Goal: Transaction & Acquisition: Book appointment/travel/reservation

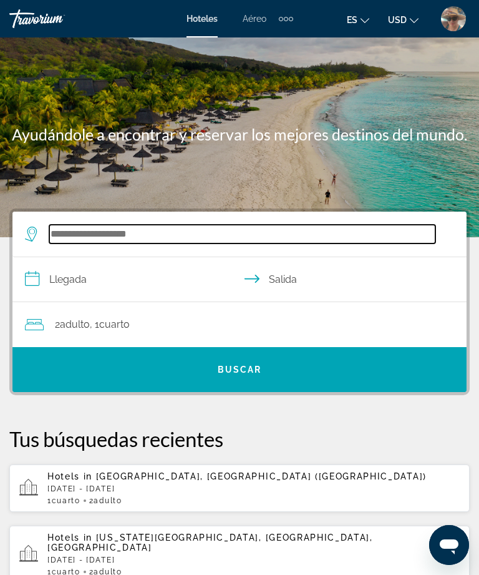
click at [162, 236] on input "Search widget" at bounding box center [242, 234] width 386 height 19
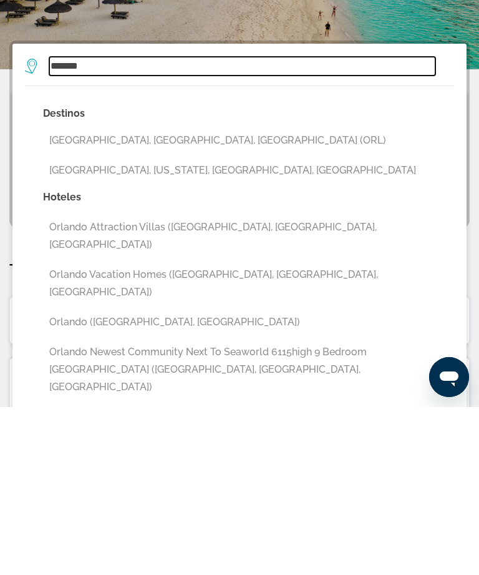
scroll to position [2, 0]
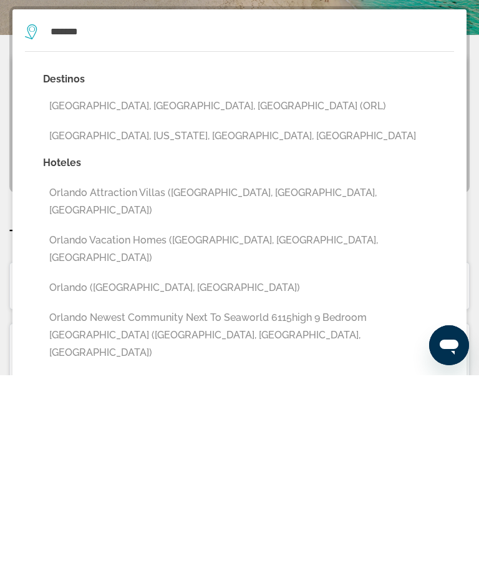
click at [177, 294] on button "[GEOGRAPHIC_DATA], [GEOGRAPHIC_DATA], [GEOGRAPHIC_DATA] (ORL)" at bounding box center [248, 306] width 411 height 24
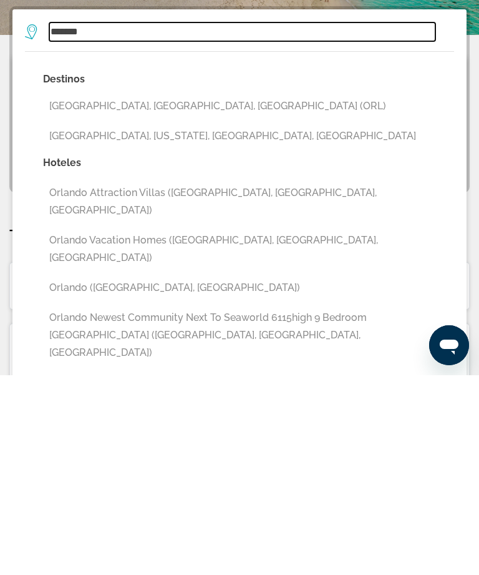
type input "**********"
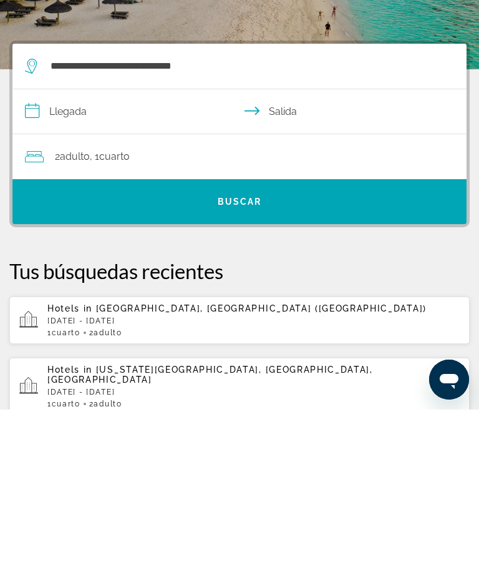
click at [39, 255] on input "**********" at bounding box center [241, 279] width 459 height 48
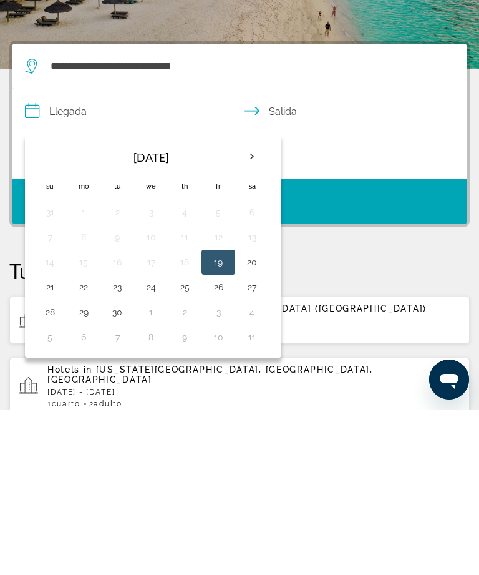
scroll to position [168, 0]
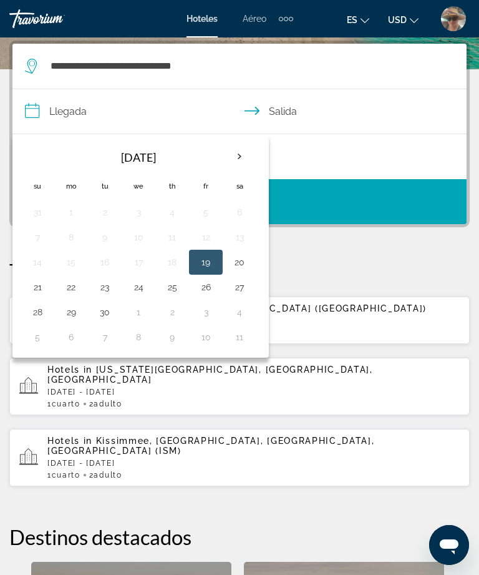
click at [246, 155] on th "Next month" at bounding box center [240, 156] width 34 height 27
click at [245, 156] on th "Next month" at bounding box center [240, 156] width 34 height 27
click at [242, 152] on th "Next month" at bounding box center [240, 156] width 34 height 27
click at [245, 159] on th "Next month" at bounding box center [240, 156] width 34 height 27
click at [247, 157] on th "Next month" at bounding box center [240, 156] width 34 height 27
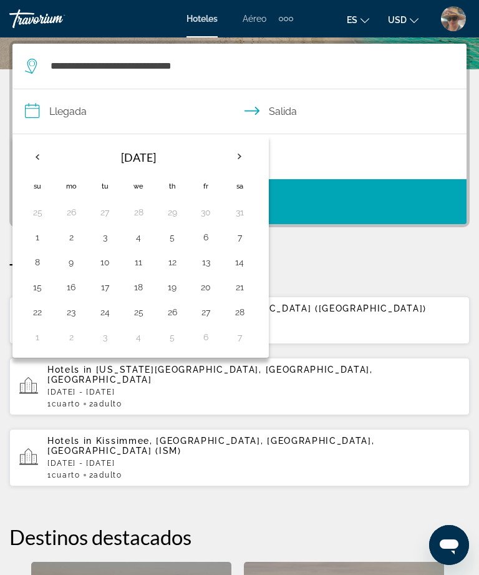
click at [81, 314] on button "23" at bounding box center [71, 311] width 20 height 17
click at [179, 312] on button "26" at bounding box center [172, 311] width 20 height 17
type input "**********"
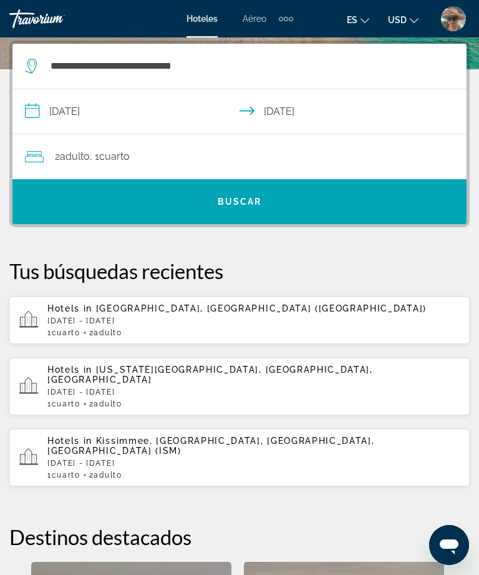
click at [252, 199] on span "Buscar" at bounding box center [240, 202] width 44 height 10
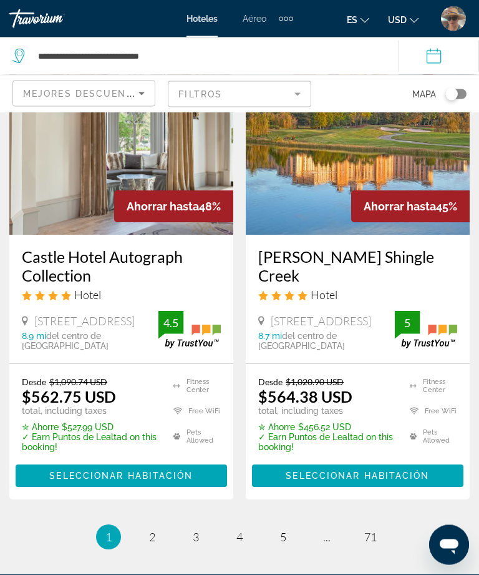
scroll to position [2682, 0]
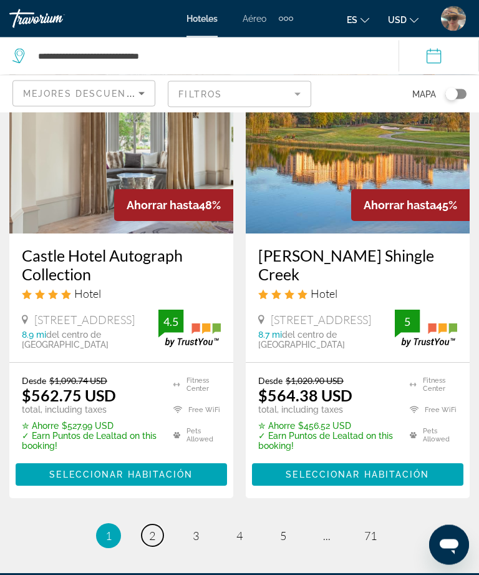
click at [162, 525] on link "page 2" at bounding box center [153, 536] width 22 height 22
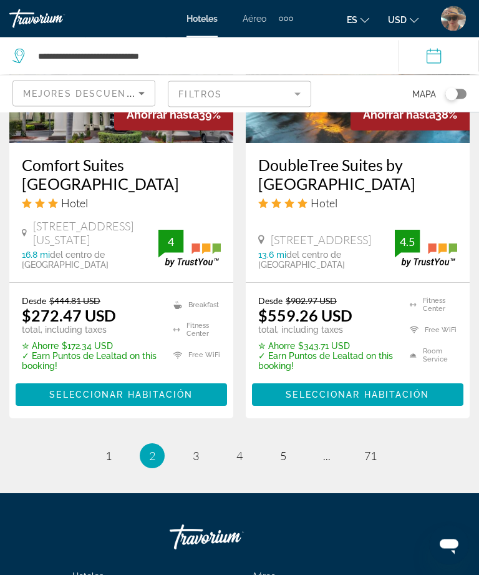
scroll to position [2704, 0]
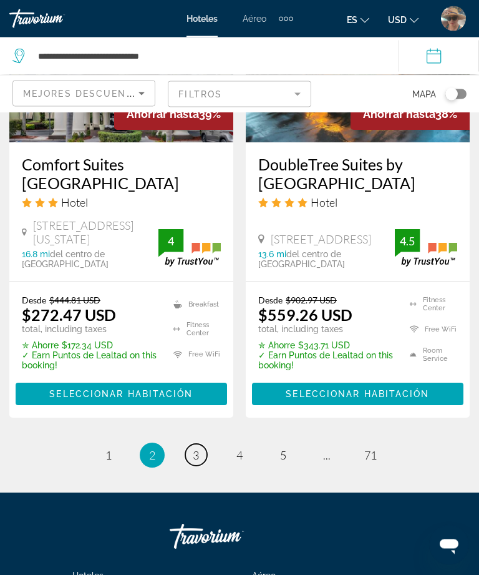
click at [203, 444] on link "page 3" at bounding box center [196, 455] width 22 height 22
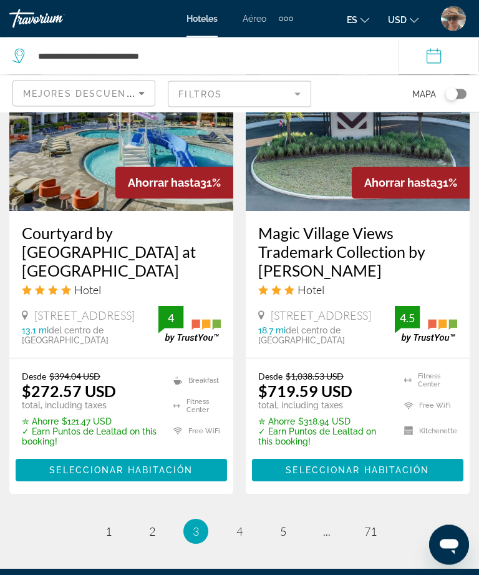
scroll to position [2674, 0]
click at [246, 521] on link "page 4" at bounding box center [240, 532] width 22 height 22
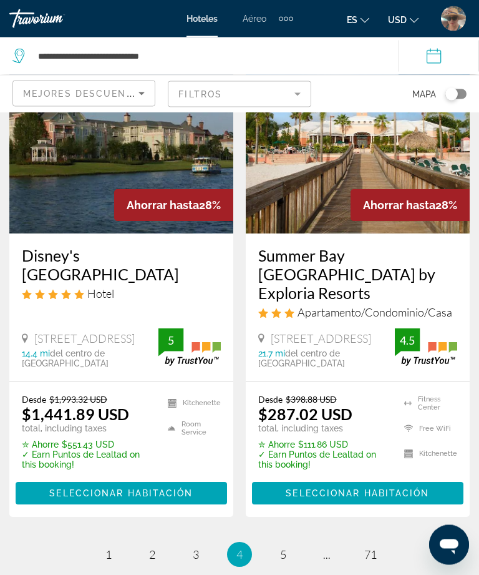
scroll to position [2701, 0]
click at [292, 543] on link "page 5" at bounding box center [284, 554] width 22 height 22
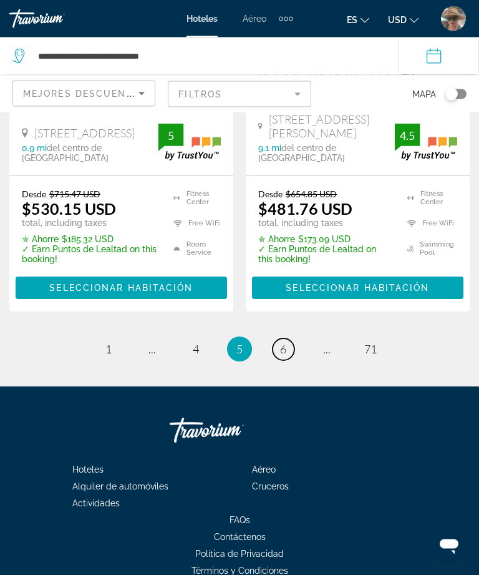
scroll to position [2822, 0]
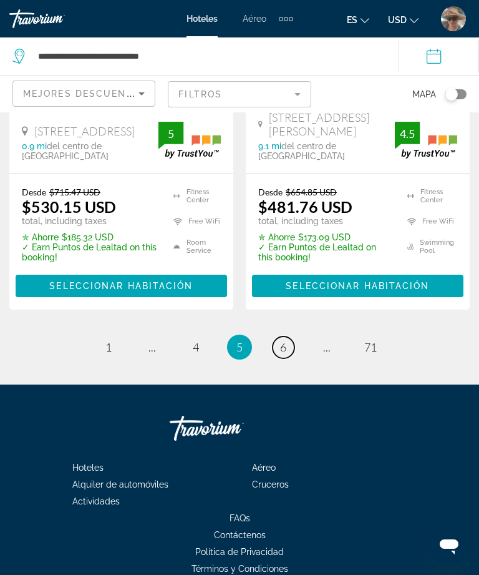
click at [285, 340] on span "6" at bounding box center [283, 347] width 6 height 14
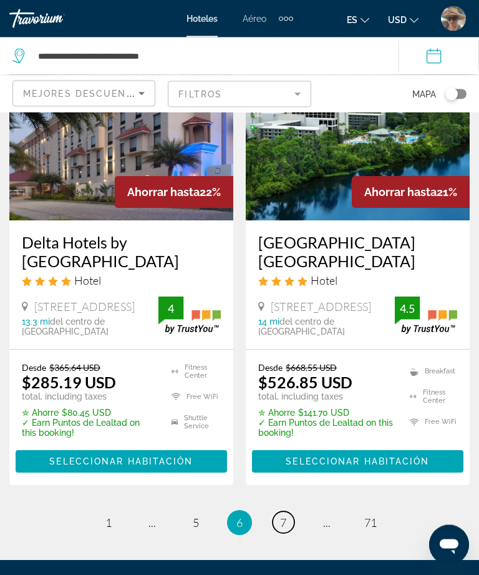
scroll to position [2658, 0]
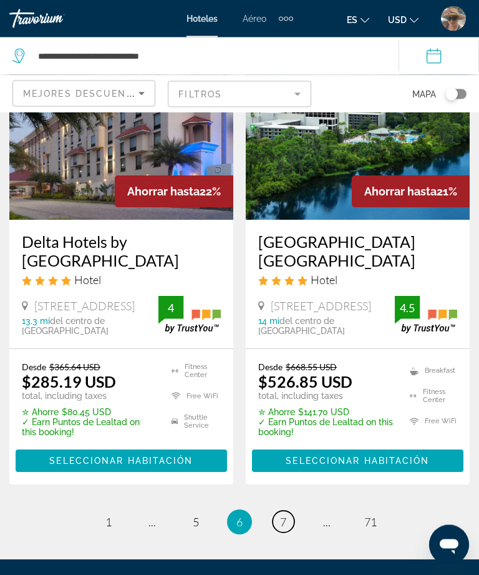
click at [287, 511] on link "page 7" at bounding box center [284, 522] width 22 height 22
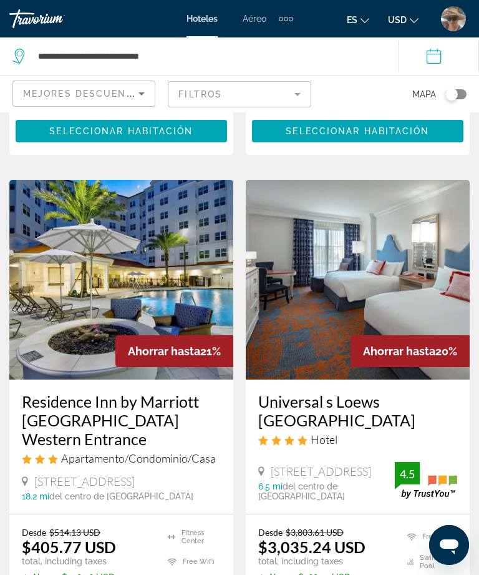
scroll to position [504, 0]
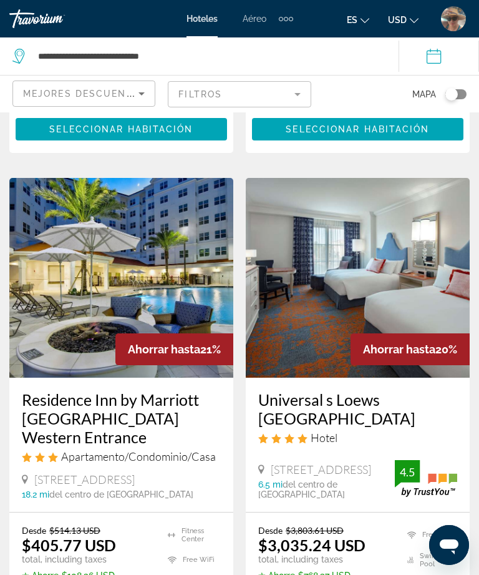
click at [413, 265] on img "Main content" at bounding box center [358, 278] width 224 height 200
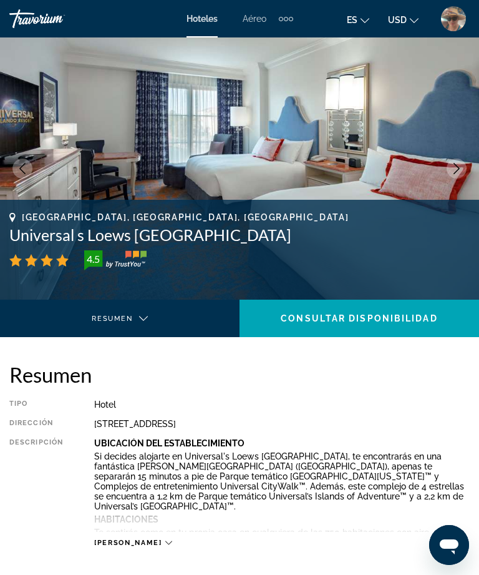
click at [376, 138] on img "Main content" at bounding box center [239, 168] width 479 height 262
click at [451, 162] on button "Next image" at bounding box center [457, 169] width 20 height 20
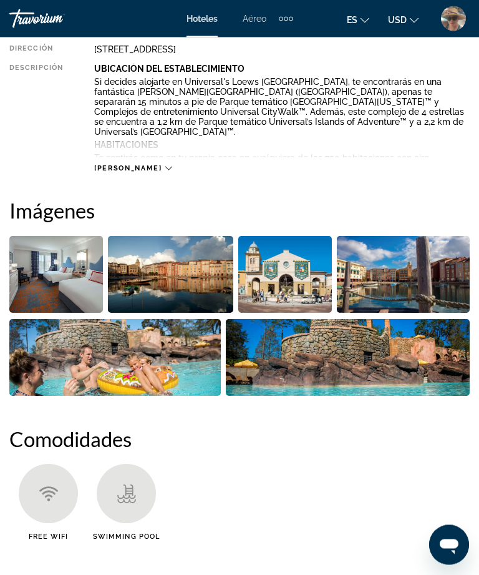
scroll to position [374, 0]
click at [71, 281] on img "Open full-screen image slider" at bounding box center [56, 274] width 94 height 77
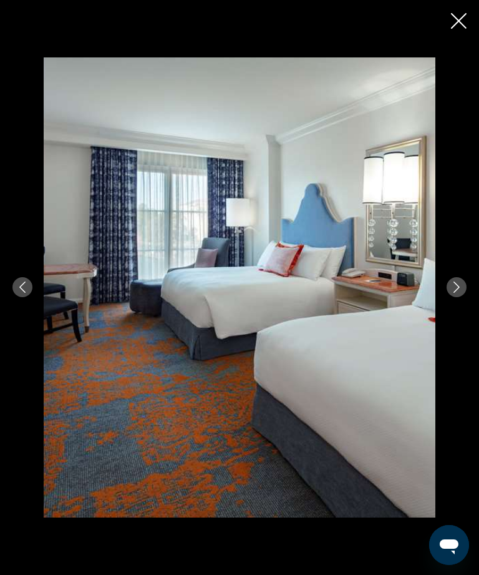
click at [351, 357] on img "Main content" at bounding box center [240, 287] width 392 height 460
click at [368, 433] on img "Main content" at bounding box center [240, 287] width 392 height 460
click at [457, 297] on button "Next image" at bounding box center [457, 287] width 20 height 20
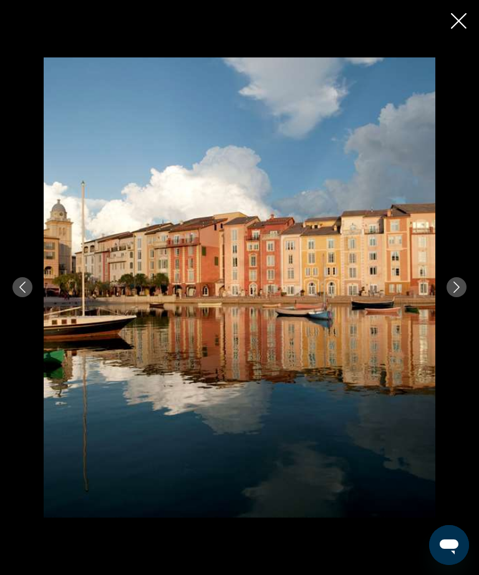
click at [462, 297] on button "Next image" at bounding box center [457, 287] width 20 height 20
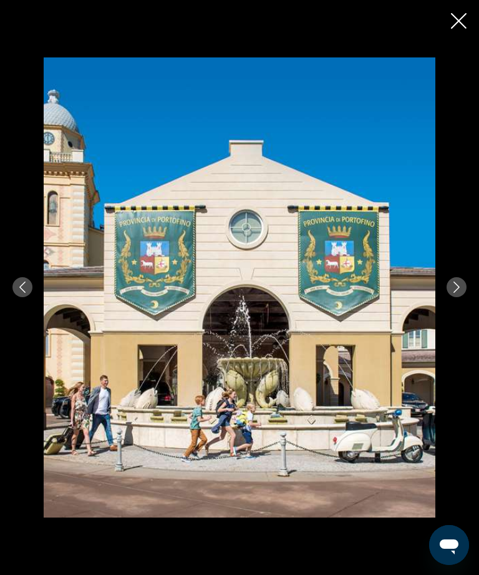
click at [461, 297] on button "Next image" at bounding box center [457, 287] width 20 height 20
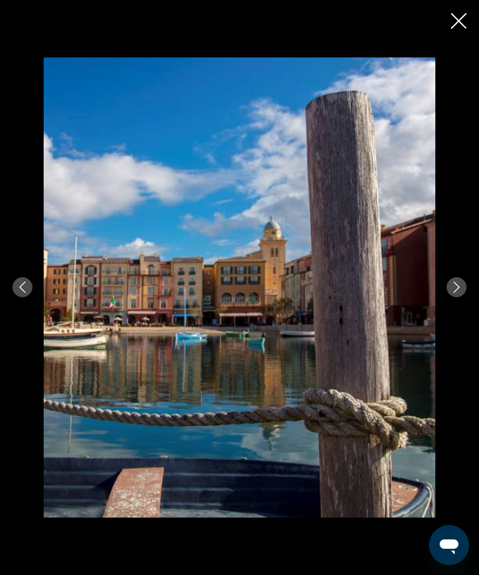
click at [463, 297] on button "Next image" at bounding box center [457, 287] width 20 height 20
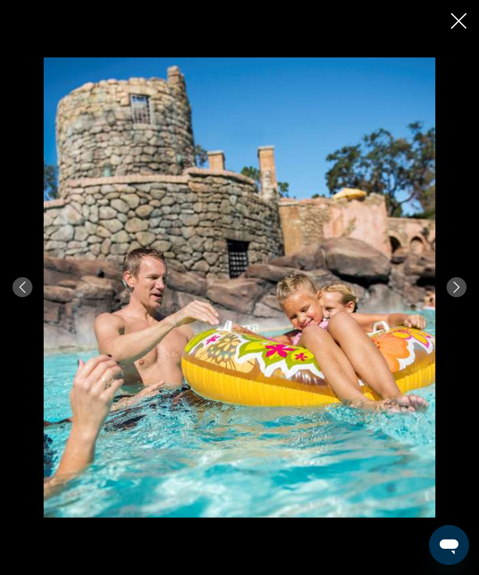
click at [461, 293] on icon "Next image" at bounding box center [456, 286] width 11 height 11
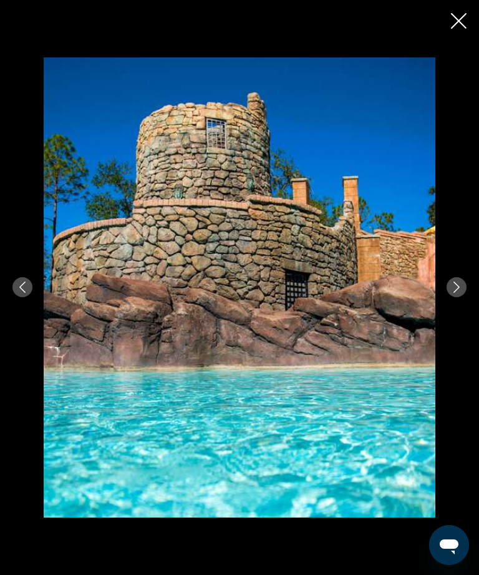
click at [461, 297] on button "Next image" at bounding box center [457, 287] width 20 height 20
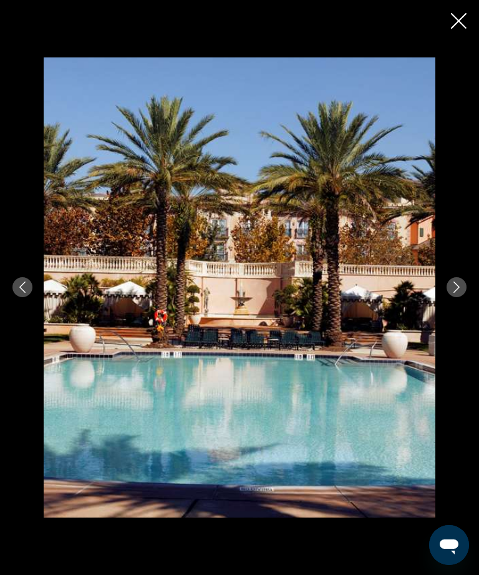
click at [459, 297] on button "Next image" at bounding box center [457, 287] width 20 height 20
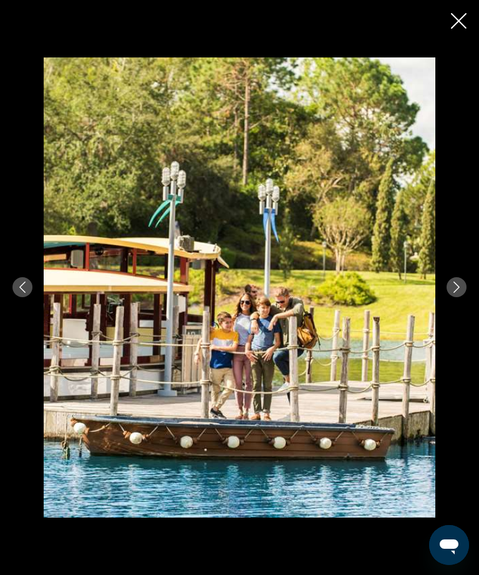
click at [462, 297] on button "Next image" at bounding box center [457, 287] width 20 height 20
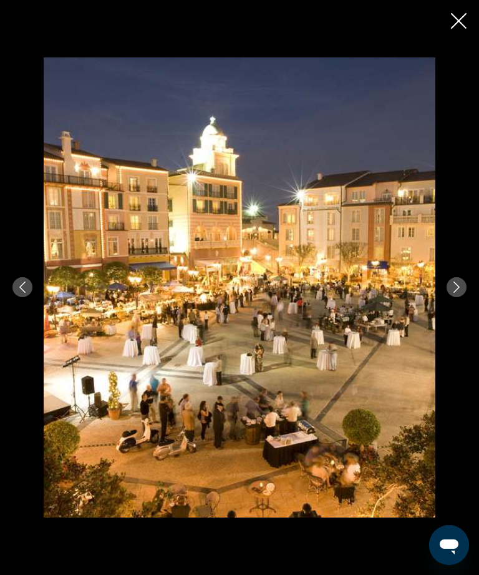
click at [464, 297] on button "Next image" at bounding box center [457, 287] width 20 height 20
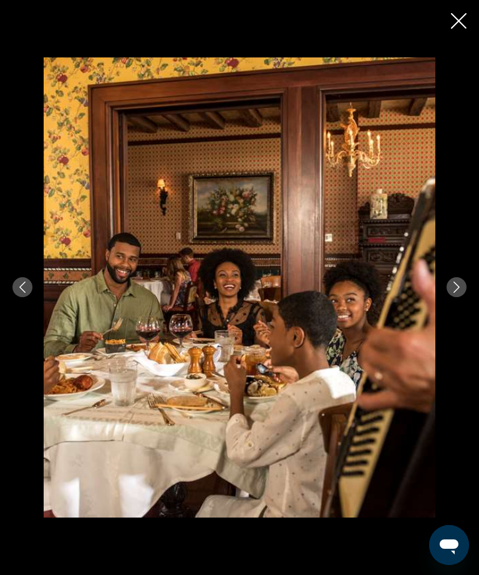
click at [465, 297] on button "Next image" at bounding box center [457, 287] width 20 height 20
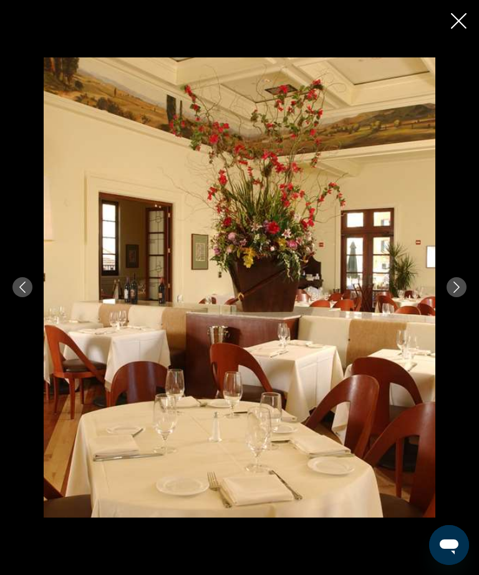
click at [462, 293] on icon "Next image" at bounding box center [456, 286] width 11 height 11
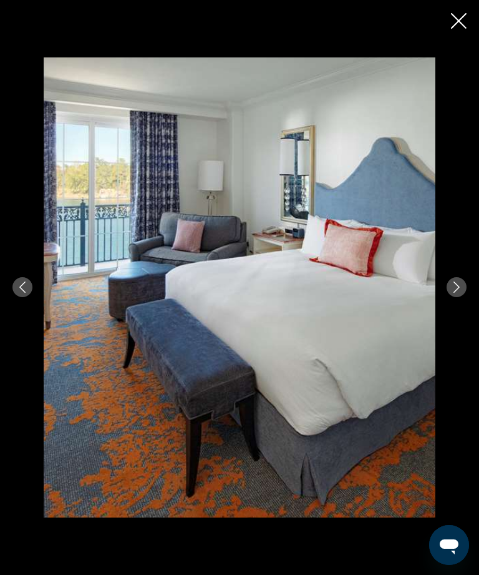
click at [453, 293] on icon "Next image" at bounding box center [456, 286] width 11 height 11
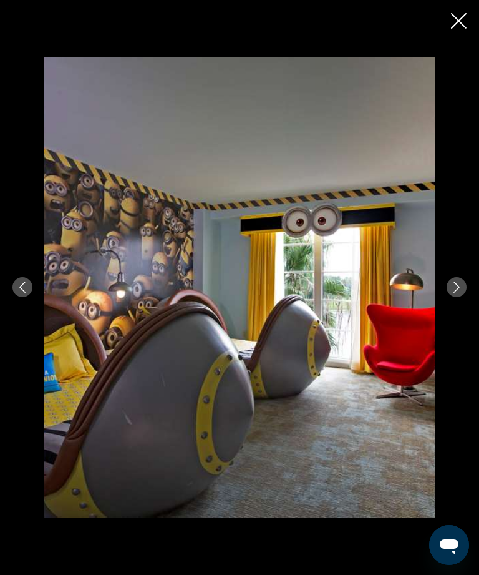
click at [462, 297] on button "Next image" at bounding box center [457, 287] width 20 height 20
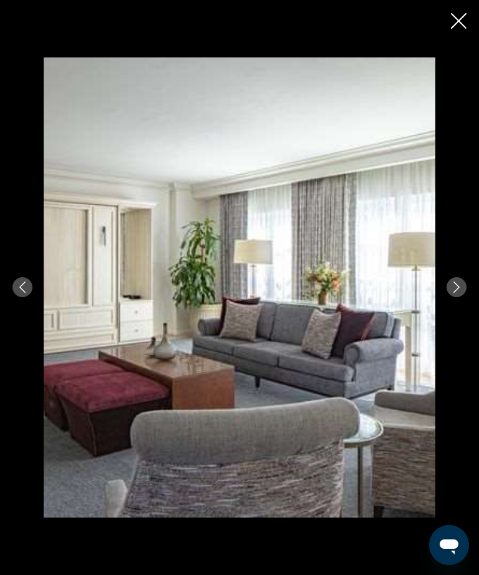
click at [464, 297] on button "Next image" at bounding box center [457, 287] width 20 height 20
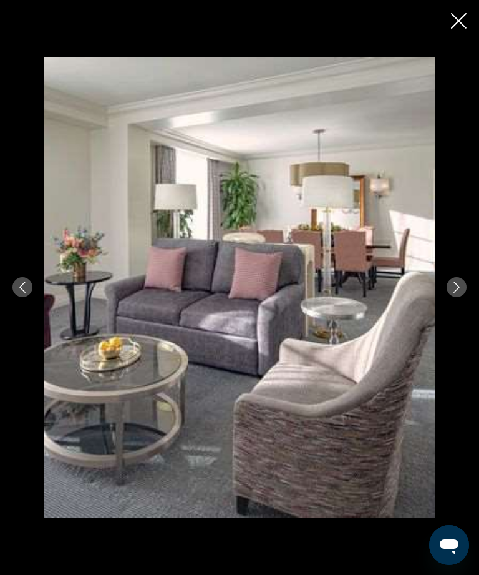
click at [31, 297] on button "Previous image" at bounding box center [22, 287] width 20 height 20
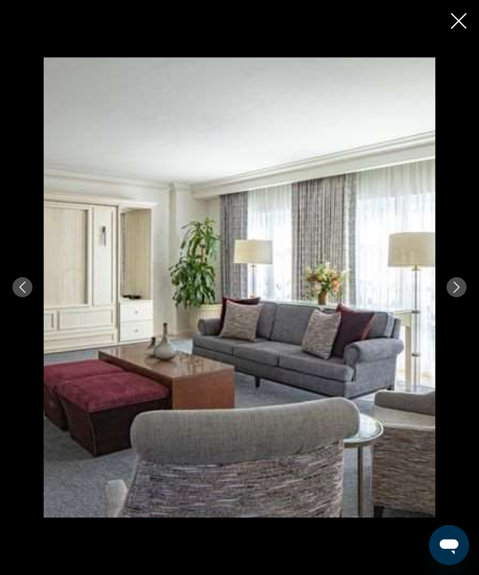
click at [457, 297] on button "Next image" at bounding box center [457, 287] width 20 height 20
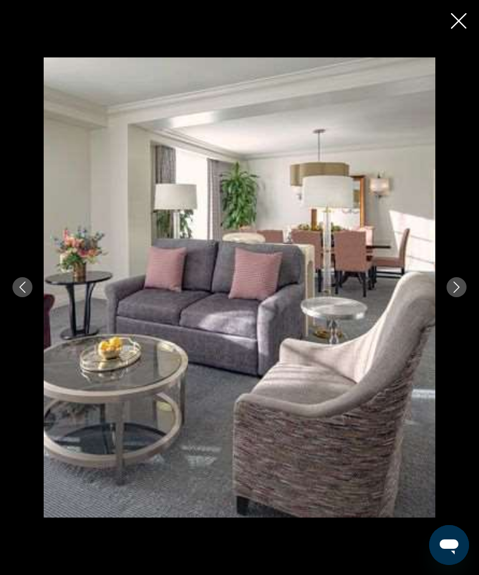
click at [458, 293] on icon "Next image" at bounding box center [456, 286] width 11 height 11
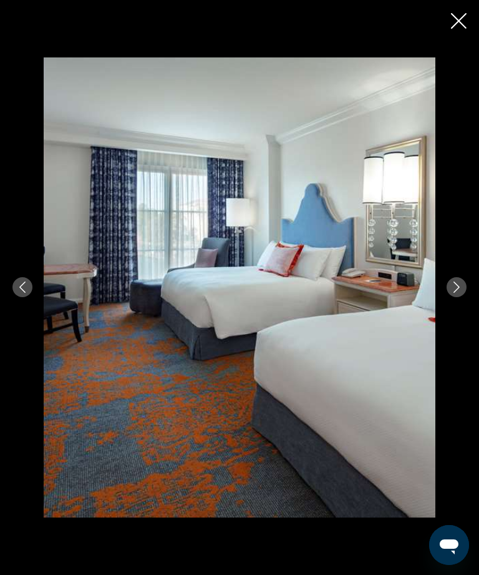
click at [465, 297] on button "Next image" at bounding box center [457, 287] width 20 height 20
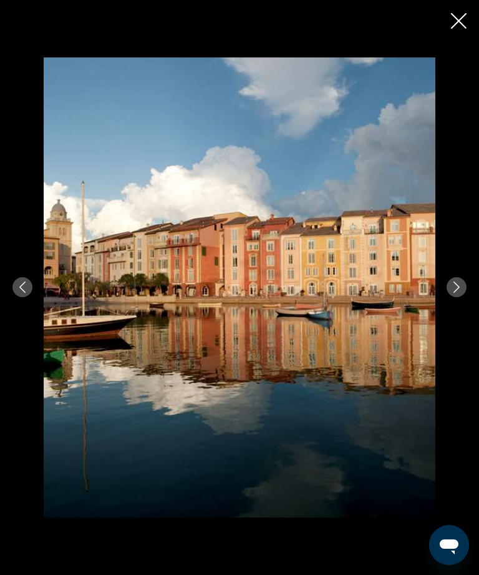
click at [465, 297] on button "Next image" at bounding box center [457, 287] width 20 height 20
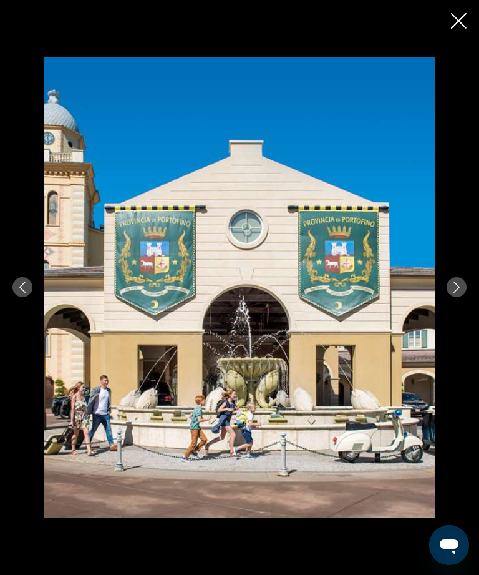
click at [461, 23] on icon "Close slideshow" at bounding box center [459, 21] width 16 height 16
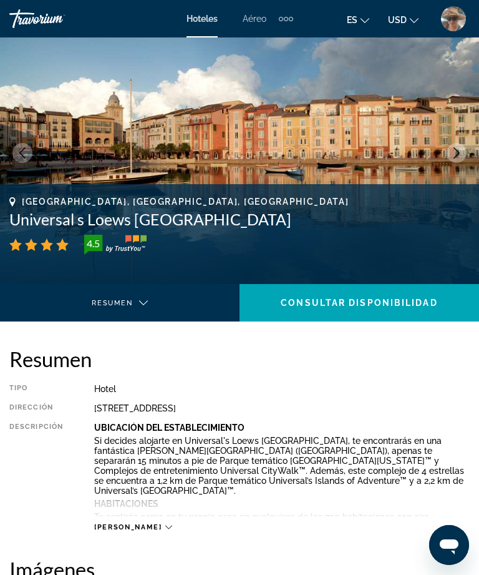
scroll to position [0, 0]
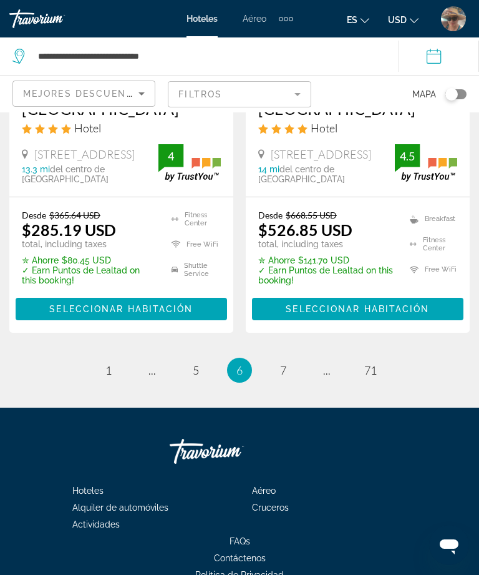
scroll to position [2822, 0]
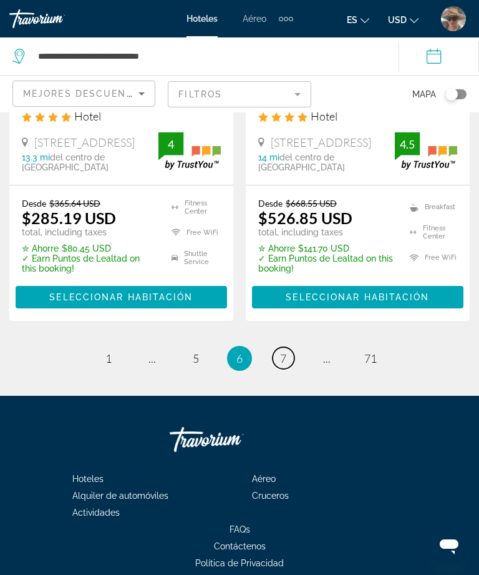
click at [283, 351] on span "7" at bounding box center [283, 358] width 6 height 14
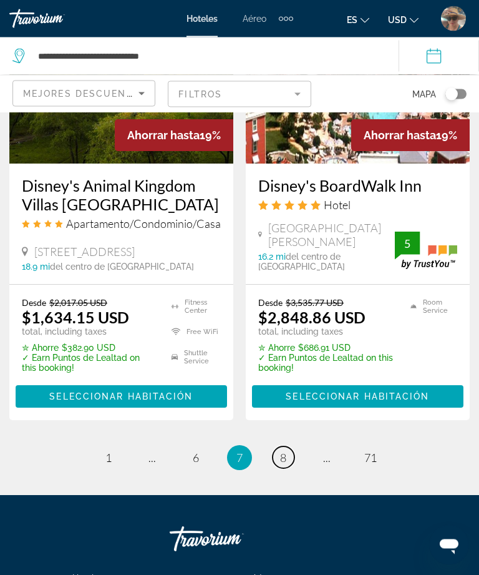
scroll to position [2699, 0]
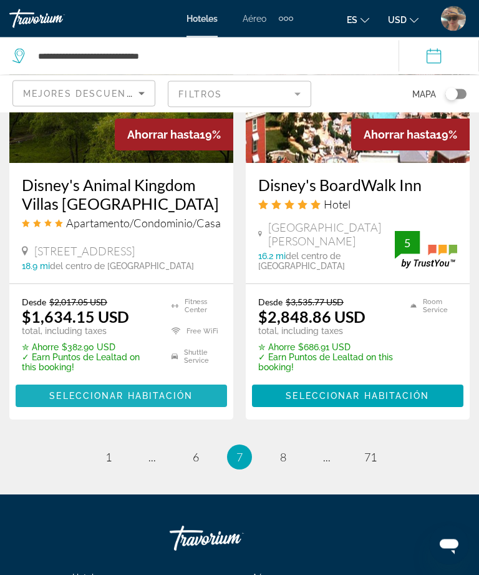
click at [158, 391] on span "Seleccionar habitación" at bounding box center [121, 396] width 144 height 10
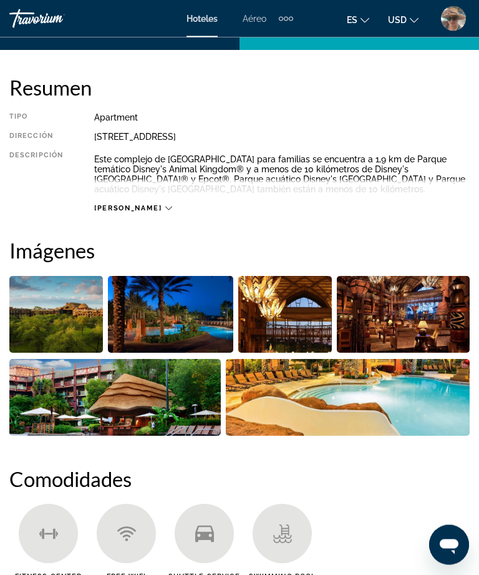
click at [77, 315] on img "Open full-screen image slider" at bounding box center [56, 314] width 94 height 77
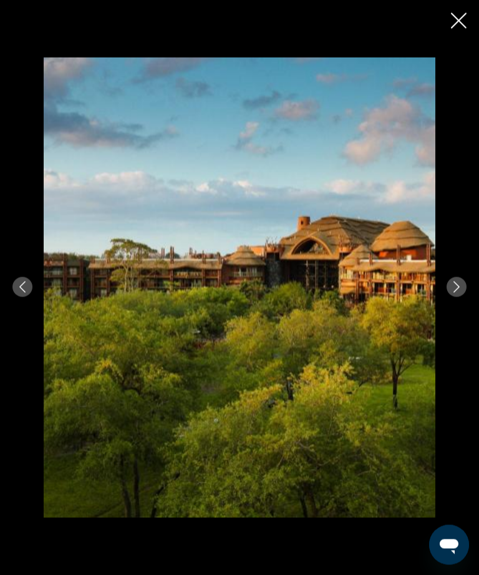
scroll to position [287, 0]
click at [456, 293] on icon "Next image" at bounding box center [456, 286] width 11 height 11
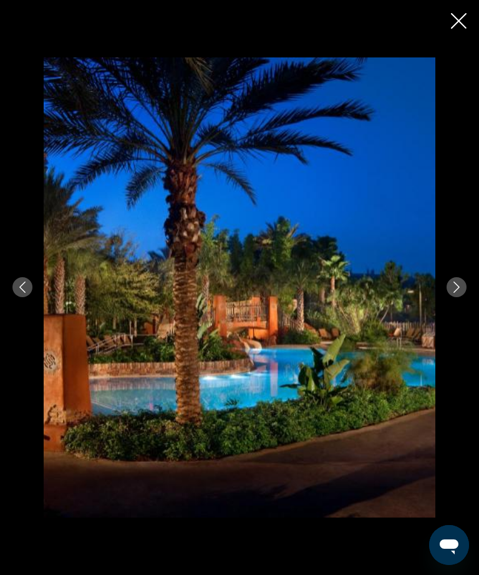
click at [460, 293] on icon "Next image" at bounding box center [456, 286] width 11 height 11
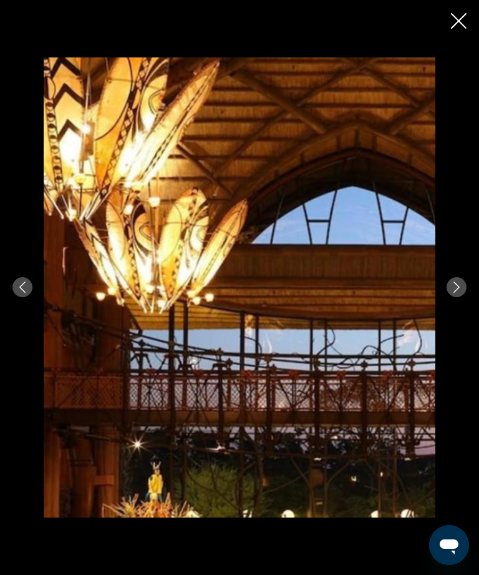
click at [455, 293] on icon "Next image" at bounding box center [456, 286] width 11 height 11
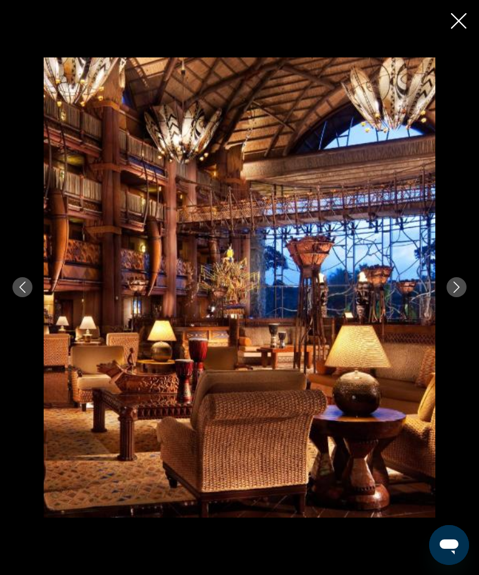
click at [457, 293] on icon "Next image" at bounding box center [457, 286] width 6 height 11
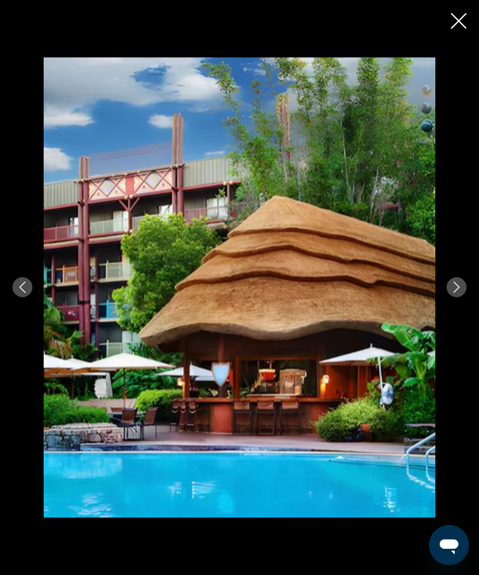
click at [451, 297] on button "Next image" at bounding box center [457, 287] width 20 height 20
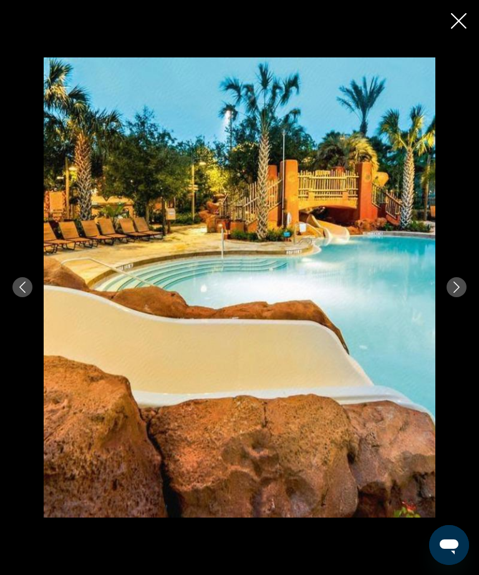
click at [454, 293] on icon "Next image" at bounding box center [456, 286] width 11 height 11
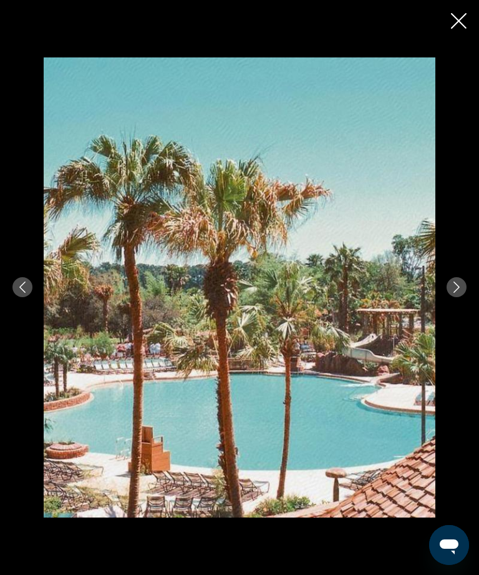
click at [459, 293] on icon "Next image" at bounding box center [456, 286] width 11 height 11
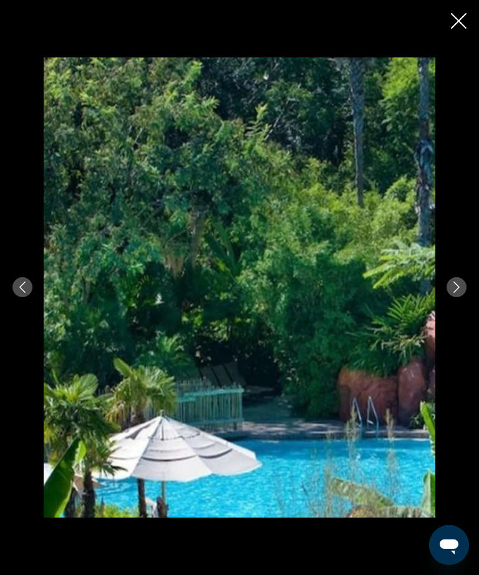
click at [453, 293] on icon "Next image" at bounding box center [456, 286] width 11 height 11
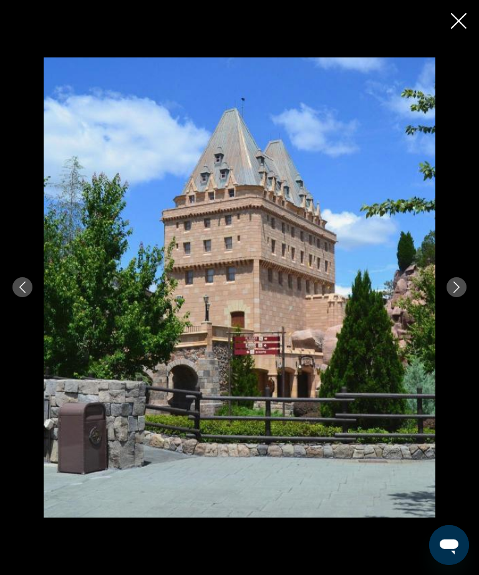
click at [457, 293] on icon "Next image" at bounding box center [457, 286] width 6 height 11
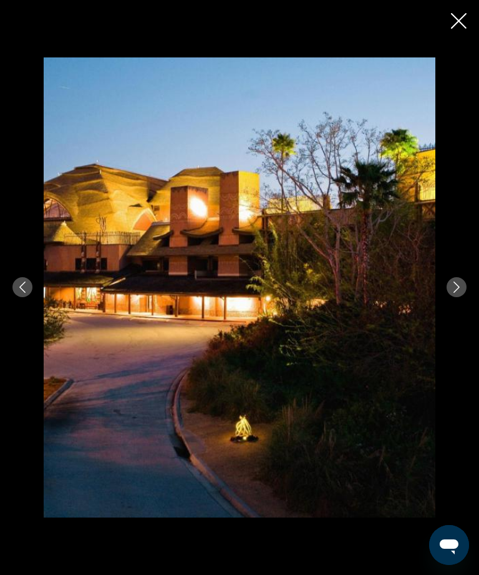
click at [455, 293] on icon "Next image" at bounding box center [456, 286] width 11 height 11
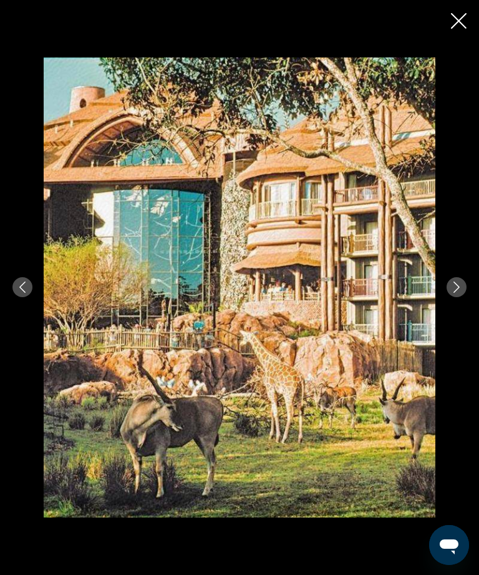
click at [454, 293] on icon "Next image" at bounding box center [456, 286] width 11 height 11
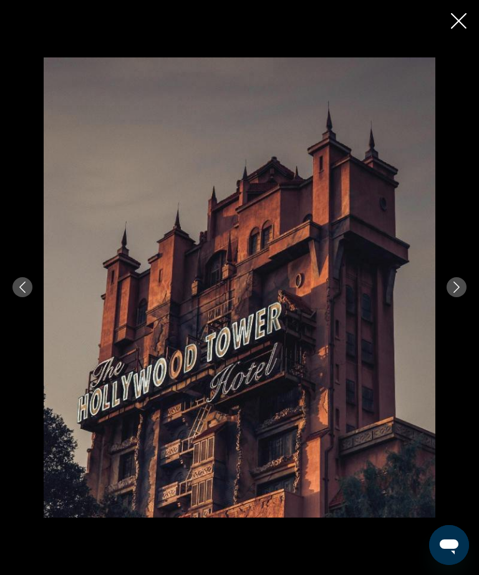
click at [454, 293] on icon "Next image" at bounding box center [456, 286] width 11 height 11
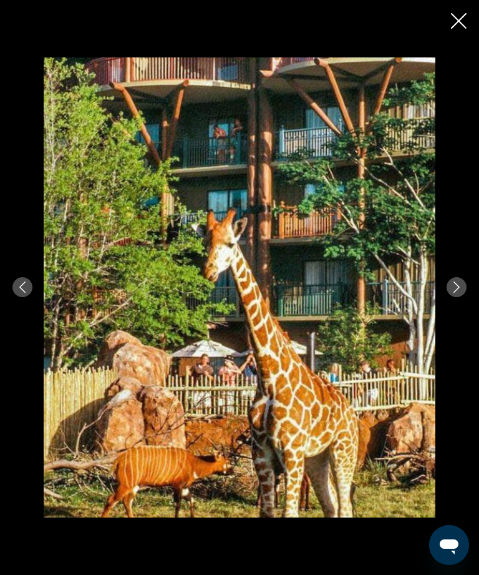
click at [458, 293] on icon "Next image" at bounding box center [456, 286] width 11 height 11
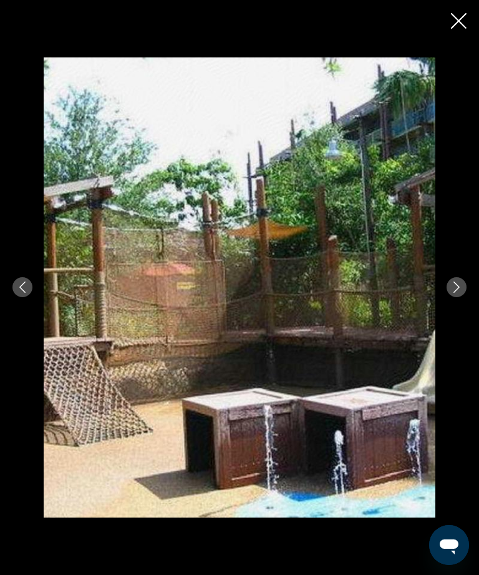
click at [455, 293] on icon "Next image" at bounding box center [456, 286] width 11 height 11
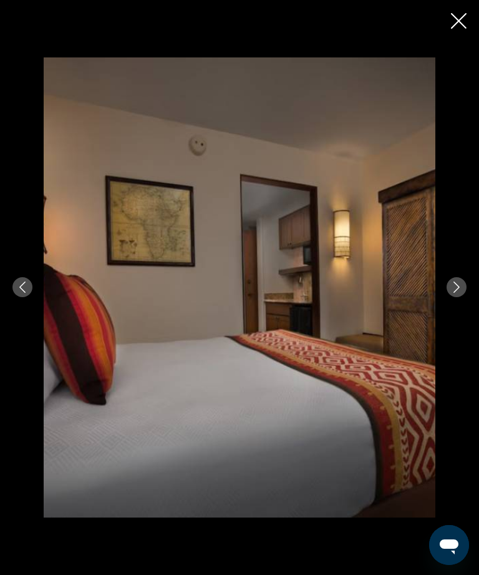
click at [457, 293] on icon "Next image" at bounding box center [456, 286] width 11 height 11
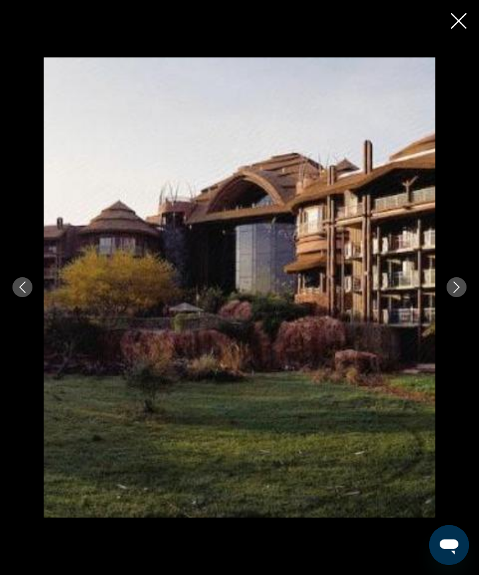
click at [462, 293] on icon "Next image" at bounding box center [456, 286] width 11 height 11
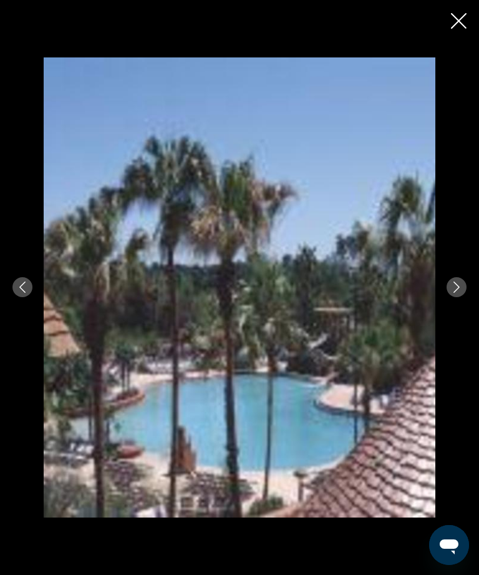
click at [457, 293] on icon "Next image" at bounding box center [456, 286] width 11 height 11
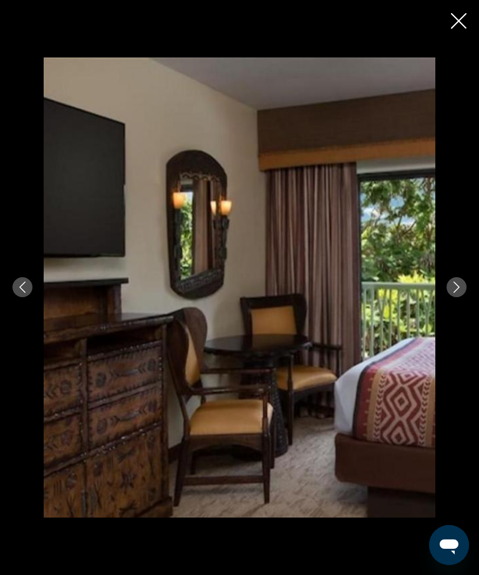
click at [459, 293] on icon "Next image" at bounding box center [456, 286] width 11 height 11
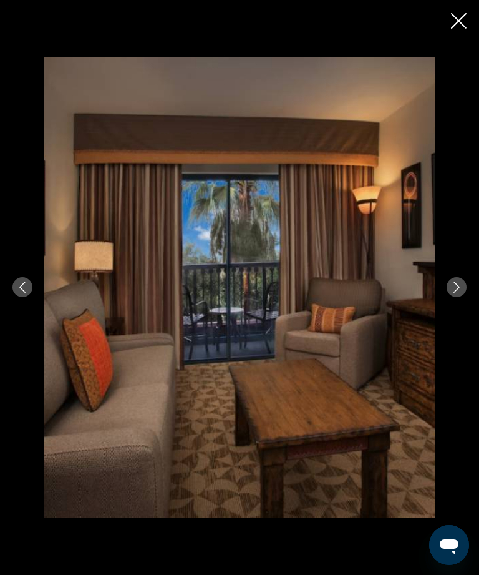
click at [461, 297] on button "Next image" at bounding box center [457, 287] width 20 height 20
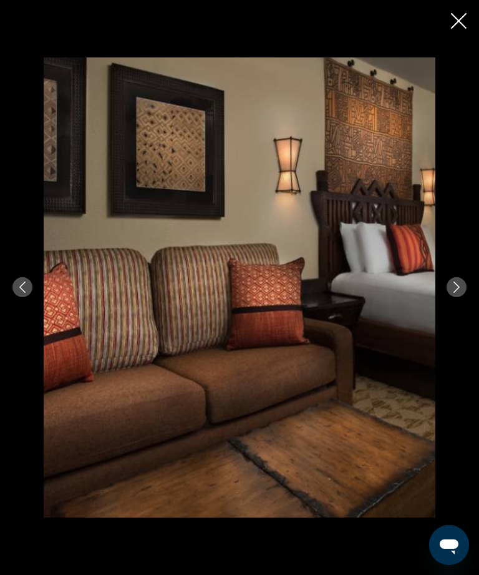
click at [465, 301] on div "prev next" at bounding box center [239, 287] width 479 height 460
click at [23, 297] on button "Previous image" at bounding box center [22, 287] width 20 height 20
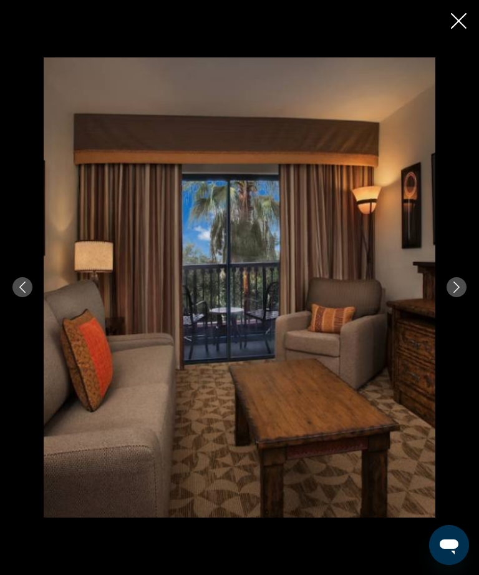
click at [30, 326] on div "prev next" at bounding box center [239, 287] width 479 height 460
click at [29, 297] on button "Previous image" at bounding box center [22, 287] width 20 height 20
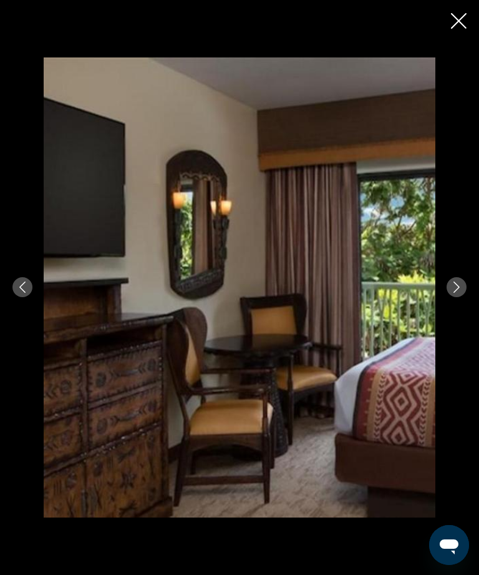
click at [467, 303] on div "prev next" at bounding box center [239, 287] width 479 height 460
click at [459, 297] on button "Next image" at bounding box center [457, 287] width 20 height 20
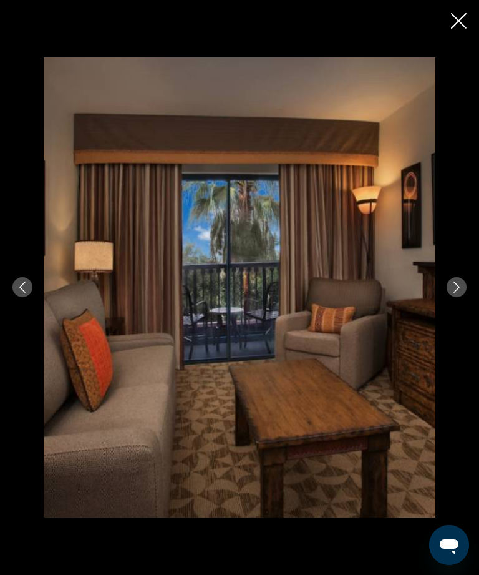
click at [457, 297] on button "Next image" at bounding box center [457, 287] width 20 height 20
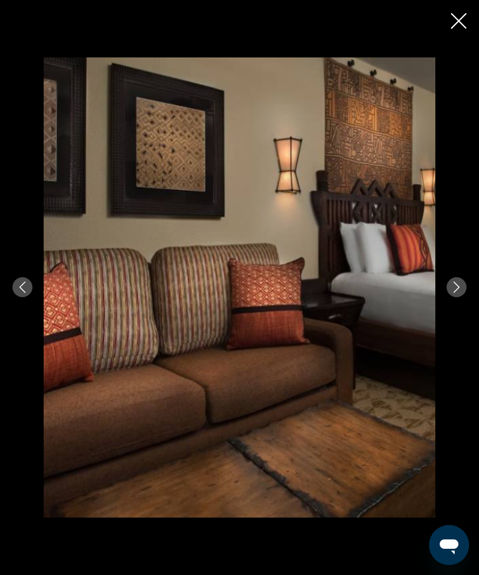
click at [463, 297] on button "Next image" at bounding box center [457, 287] width 20 height 20
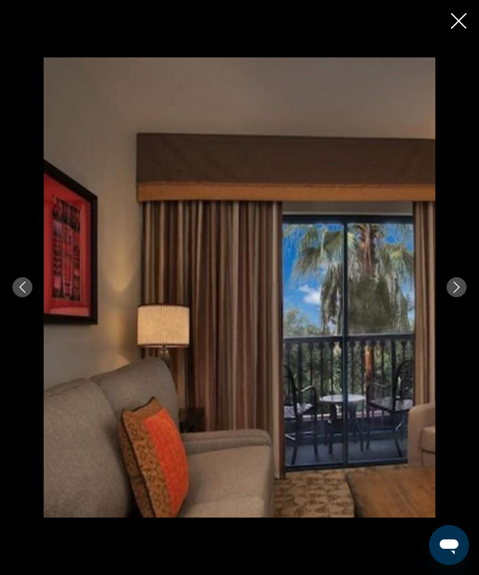
click at [462, 297] on button "Next image" at bounding box center [457, 287] width 20 height 20
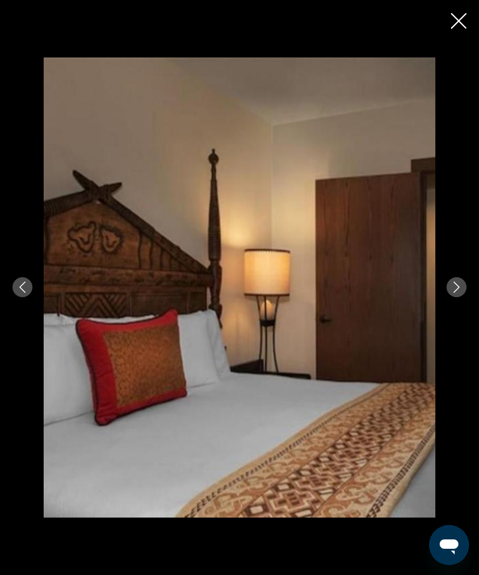
click at [459, 297] on button "Next image" at bounding box center [457, 287] width 20 height 20
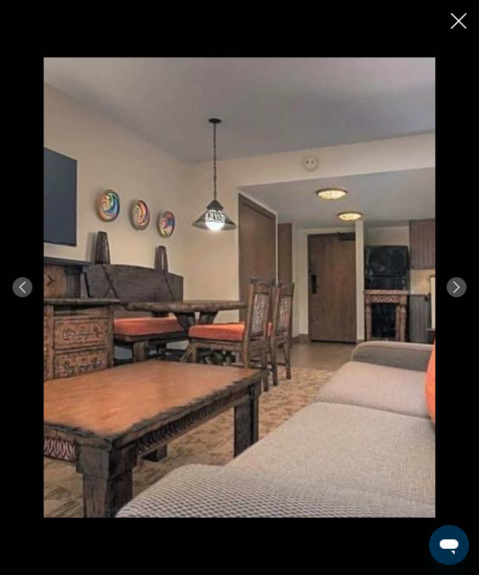
click at [457, 325] on div "prev next" at bounding box center [239, 287] width 479 height 460
click at [453, 293] on icon "Next image" at bounding box center [456, 286] width 11 height 11
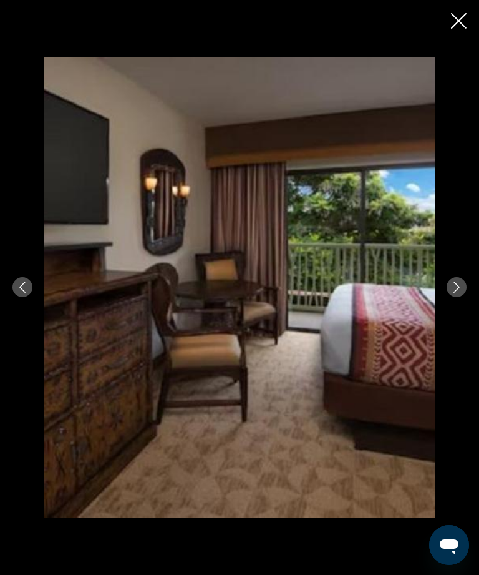
click at [457, 297] on button "Next image" at bounding box center [457, 287] width 20 height 20
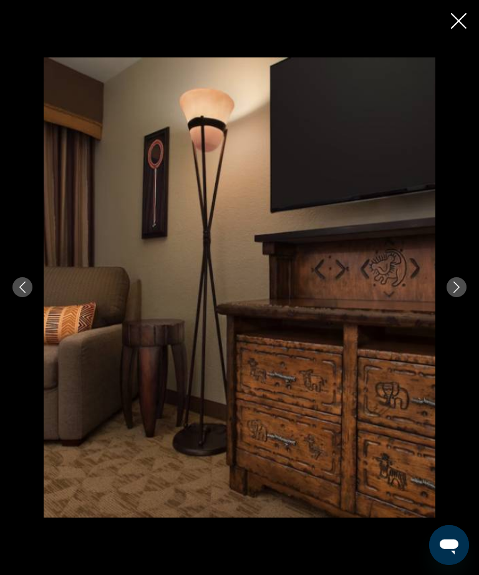
click at [450, 297] on button "Next image" at bounding box center [457, 287] width 20 height 20
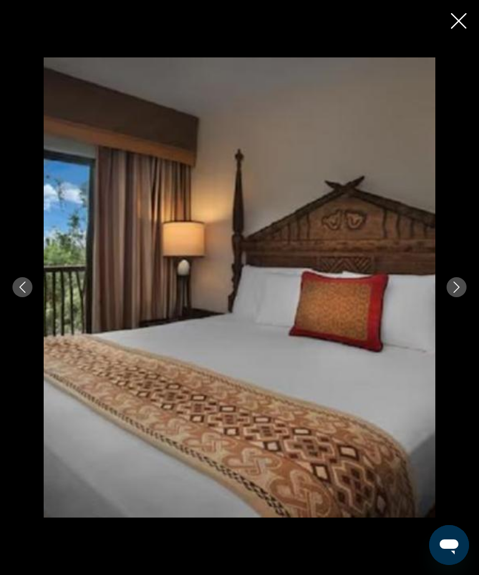
click at [455, 297] on button "Next image" at bounding box center [457, 287] width 20 height 20
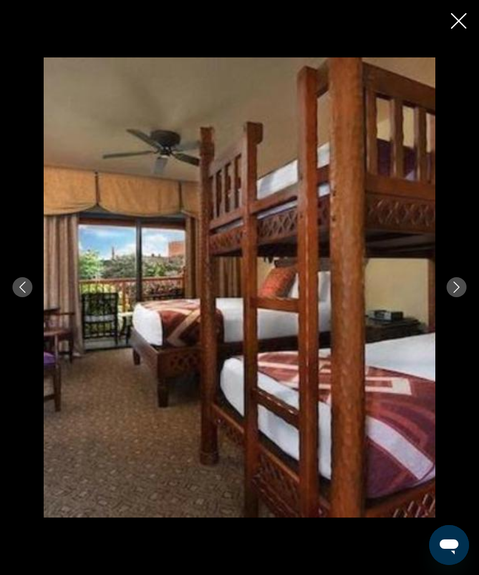
click at [34, 328] on div "prev next" at bounding box center [239, 287] width 479 height 460
click at [28, 297] on button "Previous image" at bounding box center [22, 287] width 20 height 20
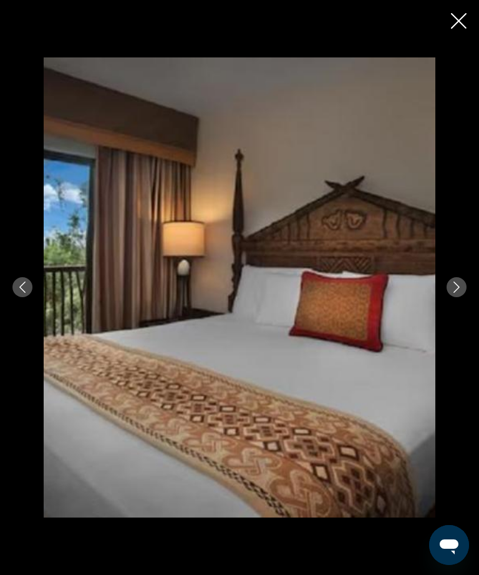
click at [25, 297] on button "Previous image" at bounding box center [22, 287] width 20 height 20
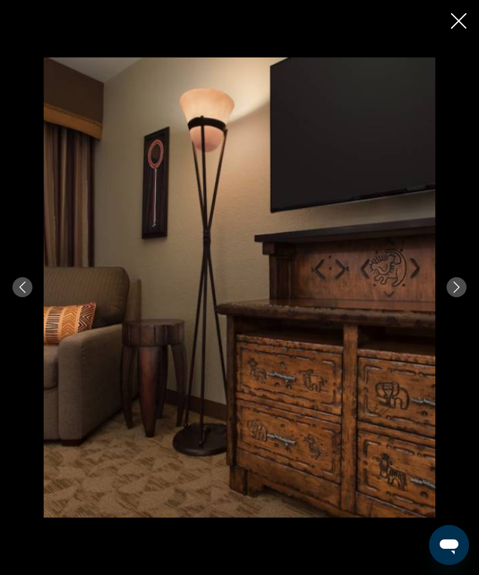
click at [29, 324] on div "prev next" at bounding box center [239, 287] width 479 height 460
click at [31, 297] on button "Previous image" at bounding box center [22, 287] width 20 height 20
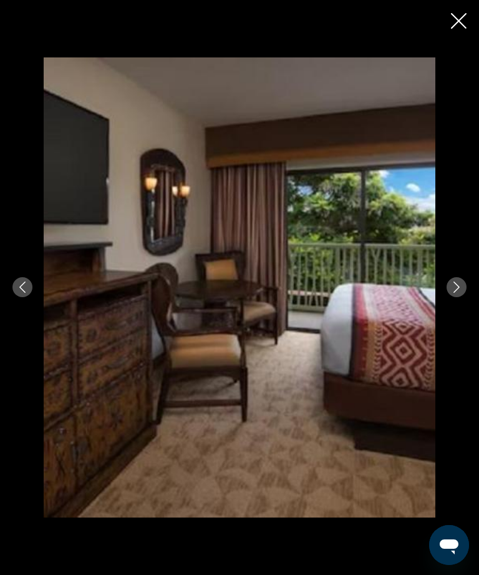
click at [17, 324] on div "prev next" at bounding box center [239, 287] width 479 height 460
click at [26, 297] on button "Previous image" at bounding box center [22, 287] width 20 height 20
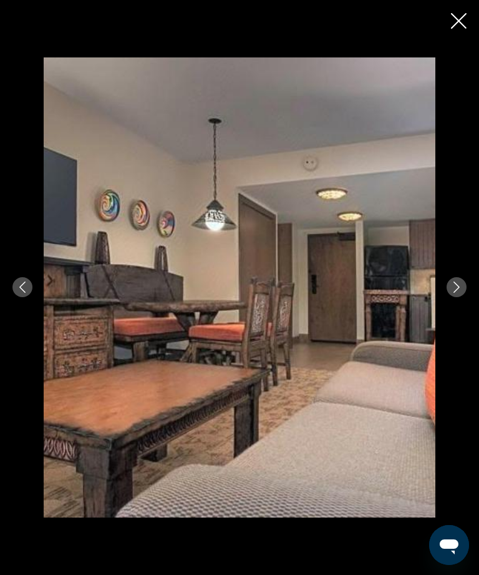
click at [29, 297] on button "Previous image" at bounding box center [22, 287] width 20 height 20
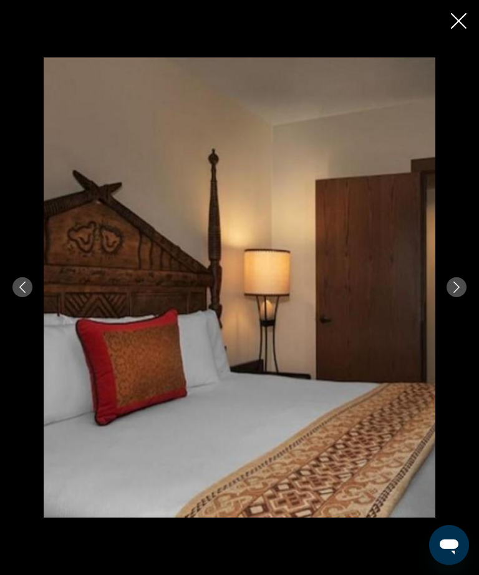
click at [459, 297] on button "Next image" at bounding box center [457, 287] width 20 height 20
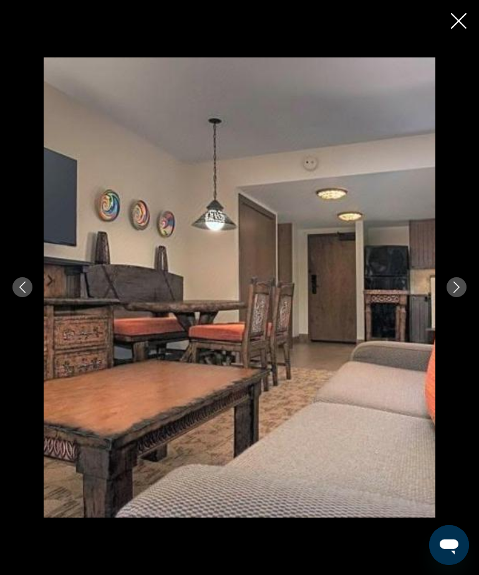
click at [459, 297] on button "Next image" at bounding box center [457, 287] width 20 height 20
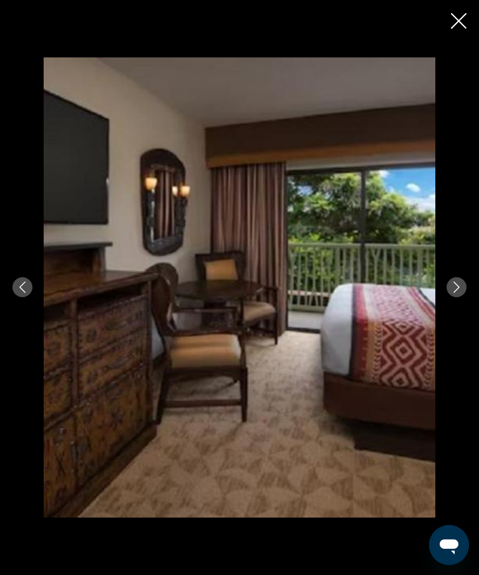
click at [454, 293] on icon "Next image" at bounding box center [456, 286] width 11 height 11
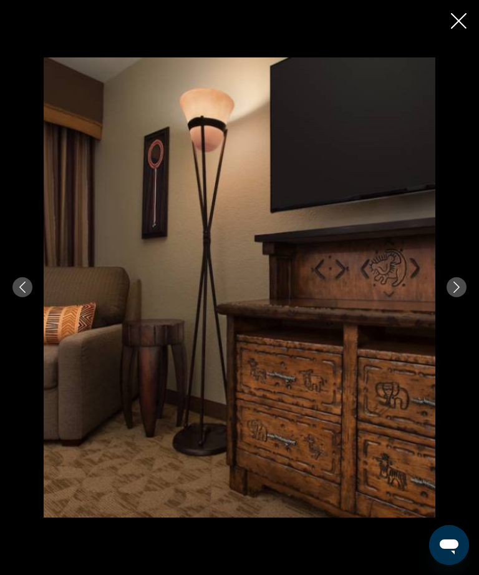
click at [462, 293] on icon "Next image" at bounding box center [456, 286] width 11 height 11
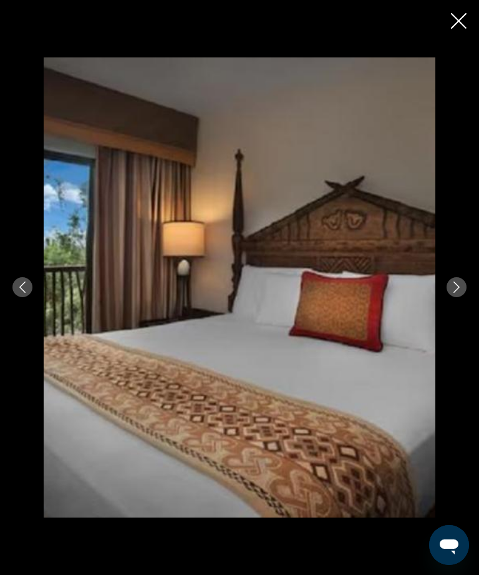
click at [26, 293] on icon "Previous image" at bounding box center [22, 286] width 11 height 11
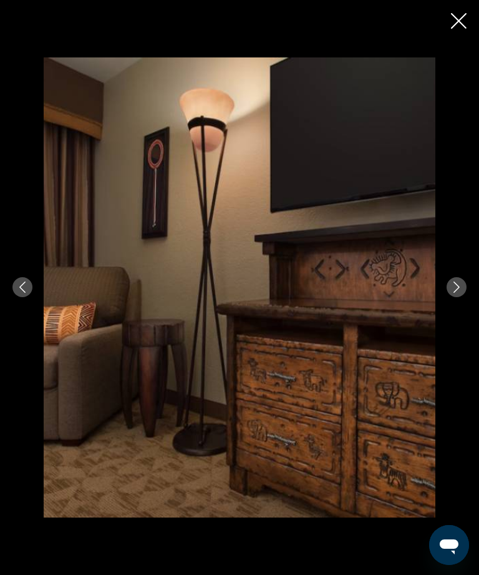
click at [28, 297] on button "Previous image" at bounding box center [22, 287] width 20 height 20
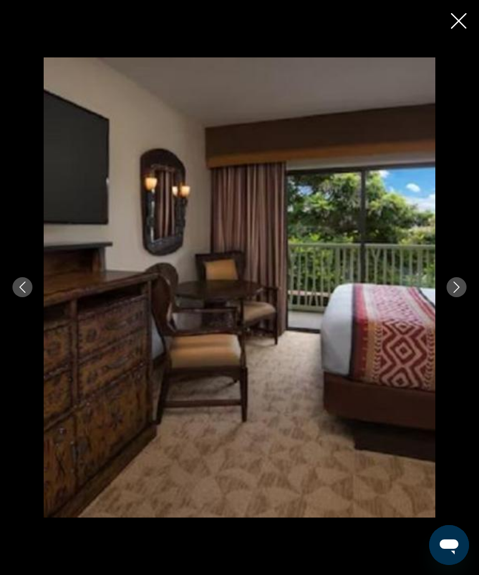
click at [449, 297] on button "Next image" at bounding box center [457, 287] width 20 height 20
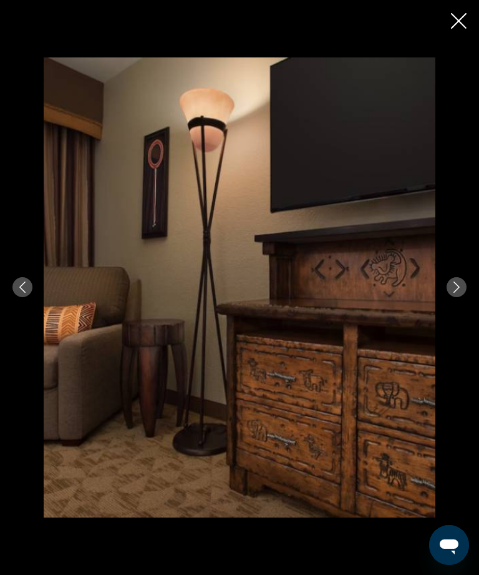
click at [200, 361] on img "Main content" at bounding box center [240, 287] width 392 height 460
click at [451, 293] on icon "Next image" at bounding box center [456, 286] width 11 height 11
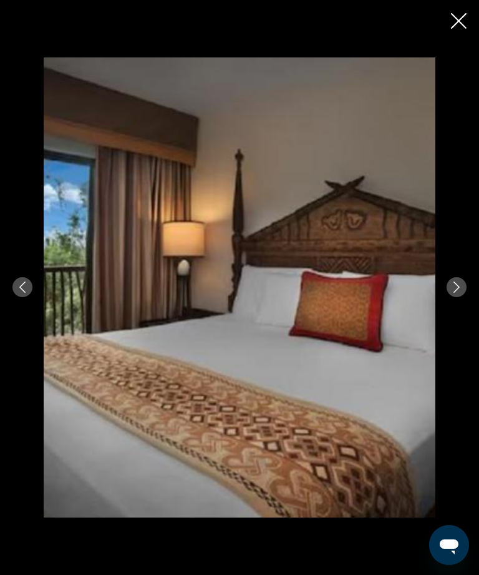
click at [458, 293] on icon "Next image" at bounding box center [456, 286] width 11 height 11
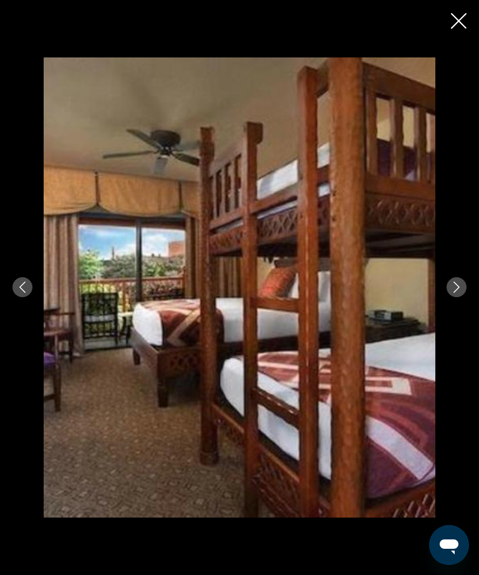
click at [464, 296] on div "prev next" at bounding box center [239, 287] width 479 height 460
click at [465, 297] on button "Next image" at bounding box center [457, 287] width 20 height 20
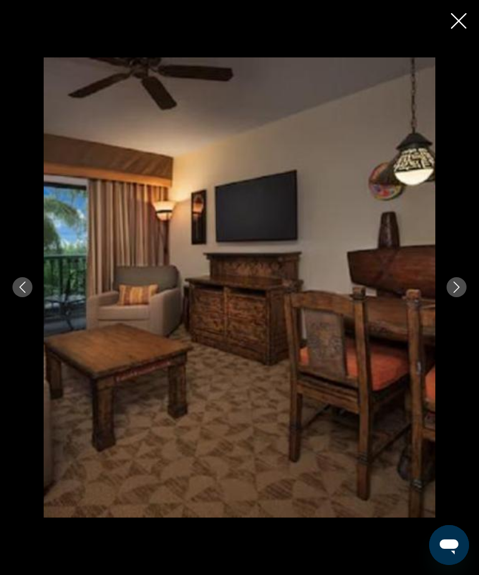
click at [460, 297] on button "Next image" at bounding box center [457, 287] width 20 height 20
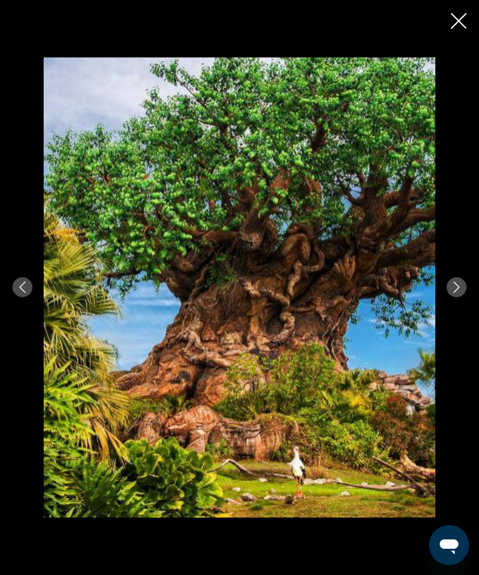
click at [457, 297] on button "Next image" at bounding box center [457, 287] width 20 height 20
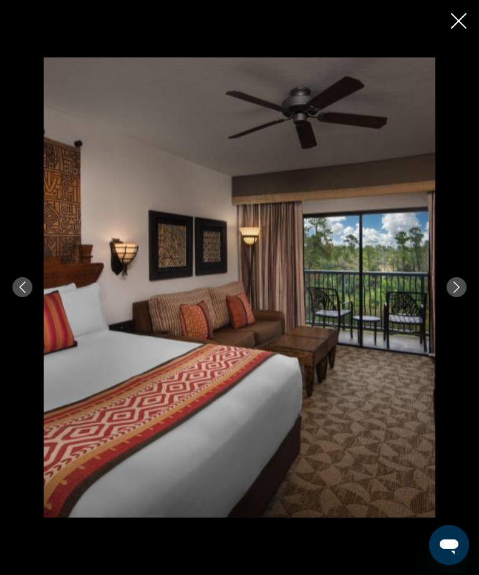
click at [456, 297] on button "Next image" at bounding box center [457, 287] width 20 height 20
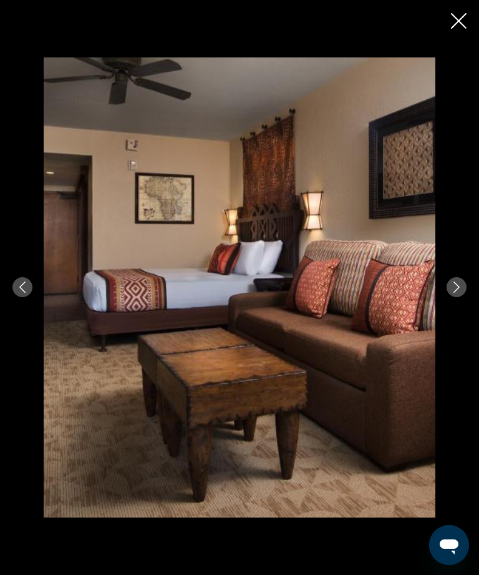
click at [462, 293] on icon "Next image" at bounding box center [456, 286] width 11 height 11
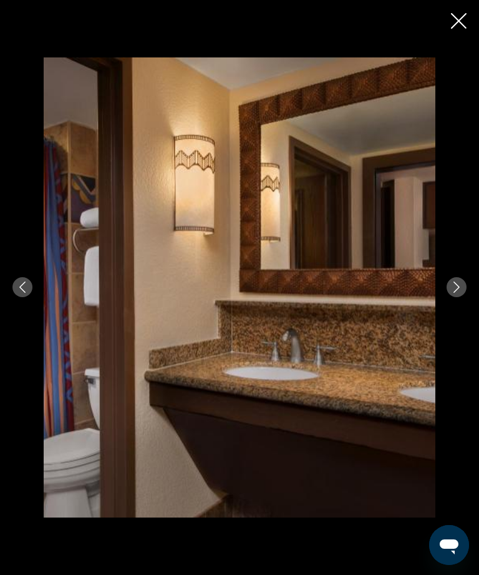
click at [457, 293] on icon "Next image" at bounding box center [456, 286] width 11 height 11
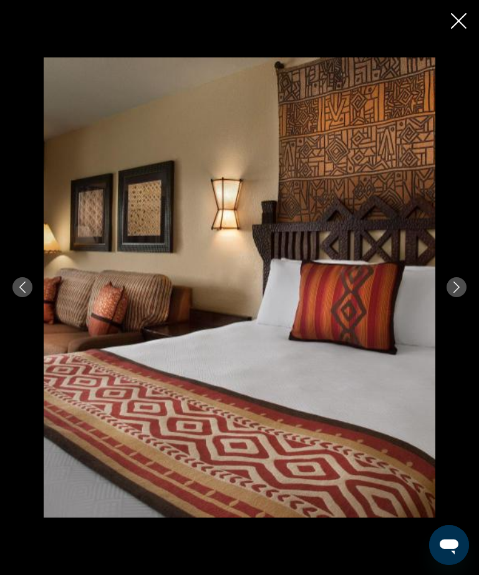
click at [459, 293] on icon "Next image" at bounding box center [456, 286] width 11 height 11
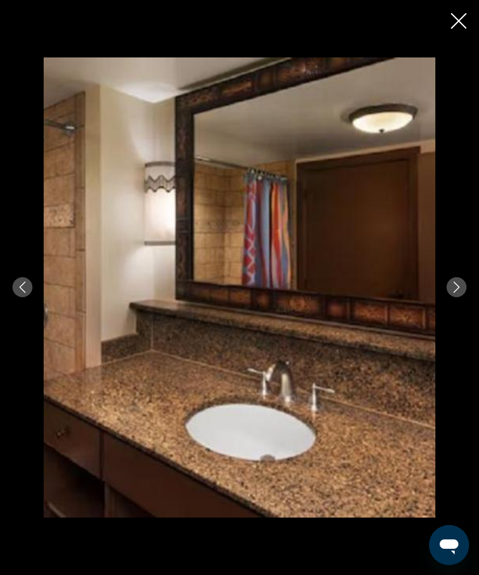
click at [459, 297] on button "Next image" at bounding box center [457, 287] width 20 height 20
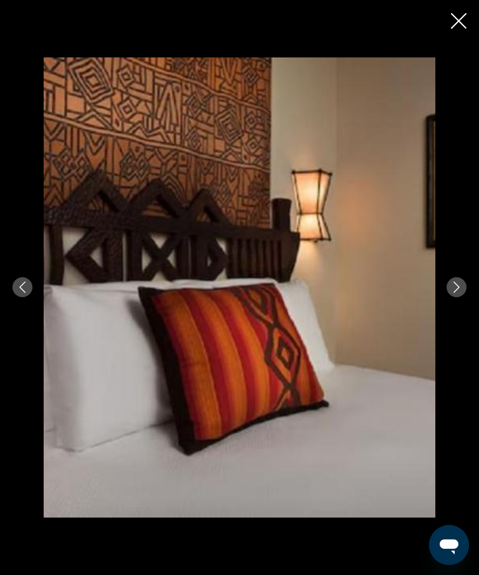
click at [460, 293] on icon "Next image" at bounding box center [456, 286] width 11 height 11
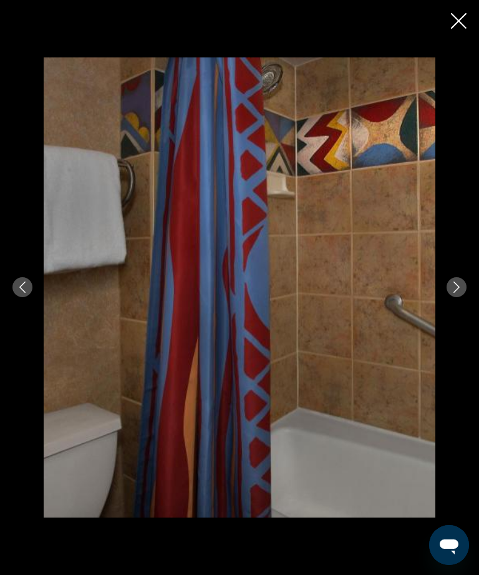
click at [459, 297] on button "Next image" at bounding box center [457, 287] width 20 height 20
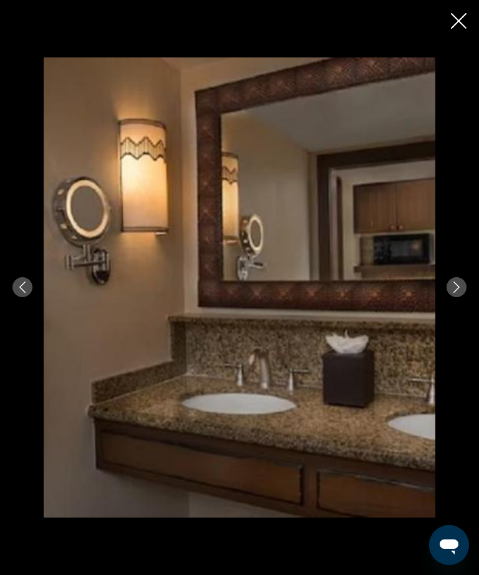
click at [462, 293] on icon "Next image" at bounding box center [456, 286] width 11 height 11
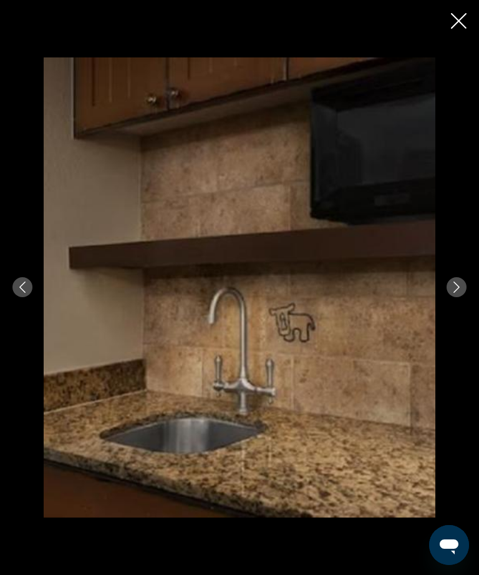
click at [462, 293] on icon "Next image" at bounding box center [456, 286] width 11 height 11
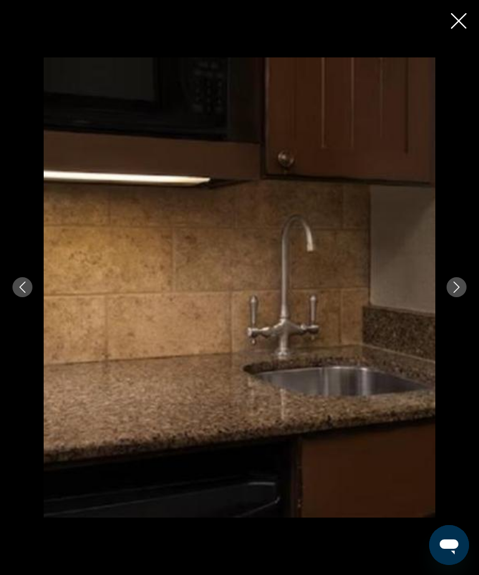
click at [462, 293] on icon "Next image" at bounding box center [456, 286] width 11 height 11
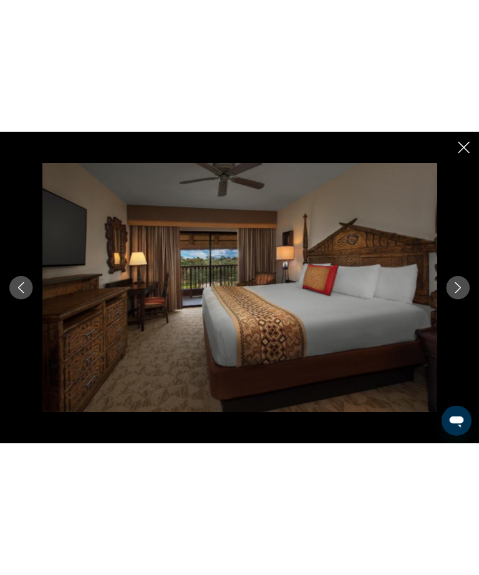
scroll to position [326, 0]
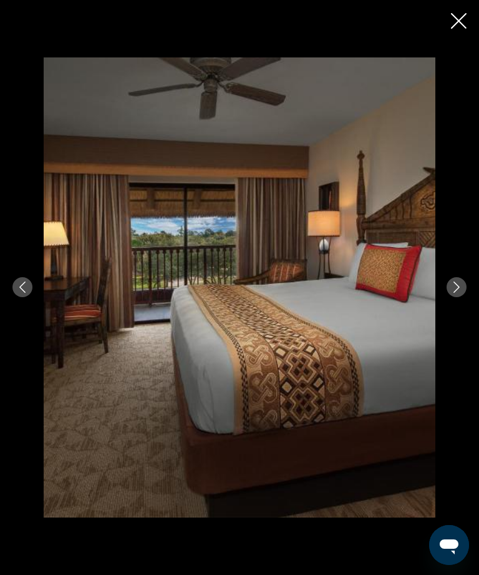
click at [457, 281] on button "Next image" at bounding box center [457, 287] width 20 height 20
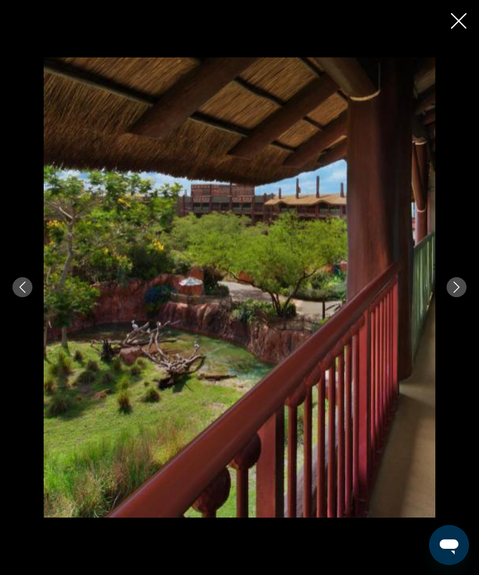
click at [453, 288] on icon "Next image" at bounding box center [456, 286] width 11 height 11
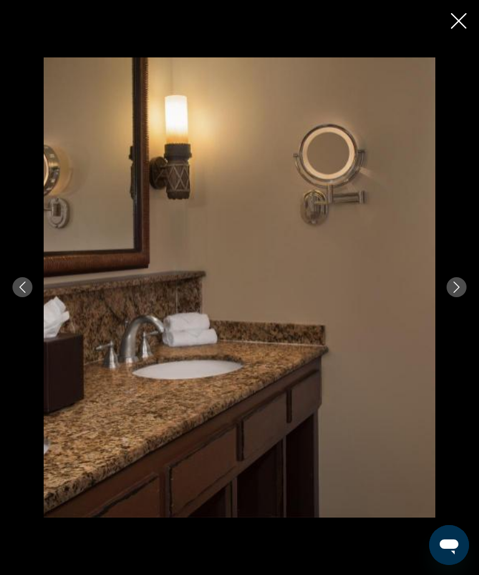
click at [450, 288] on button "Next image" at bounding box center [457, 287] width 20 height 20
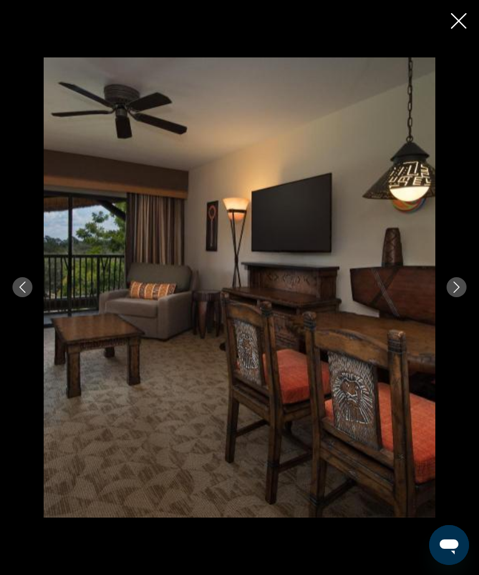
click at [450, 286] on button "Next image" at bounding box center [457, 287] width 20 height 20
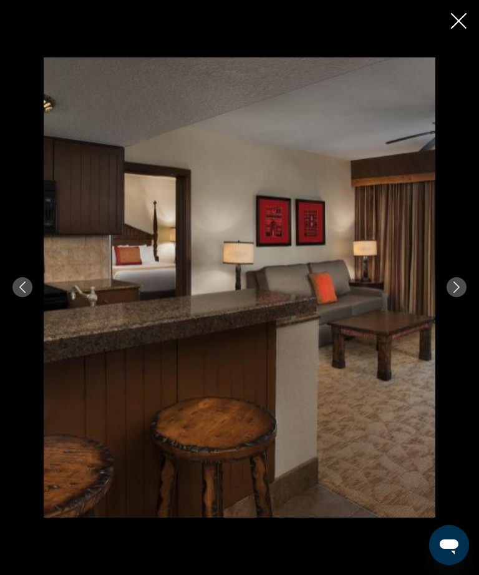
click at [449, 289] on button "Next image" at bounding box center [457, 287] width 20 height 20
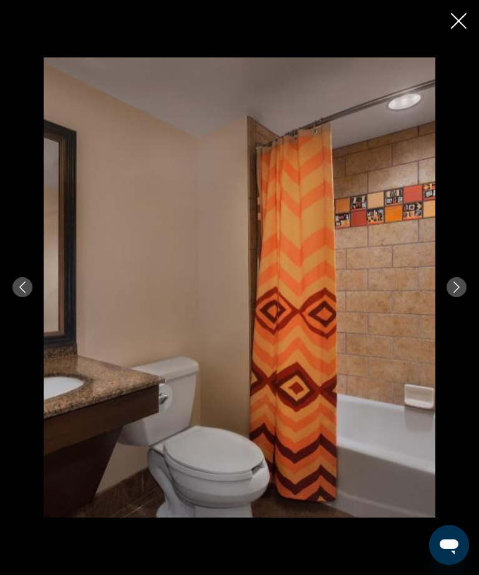
click at [454, 287] on icon "Next image" at bounding box center [456, 286] width 11 height 11
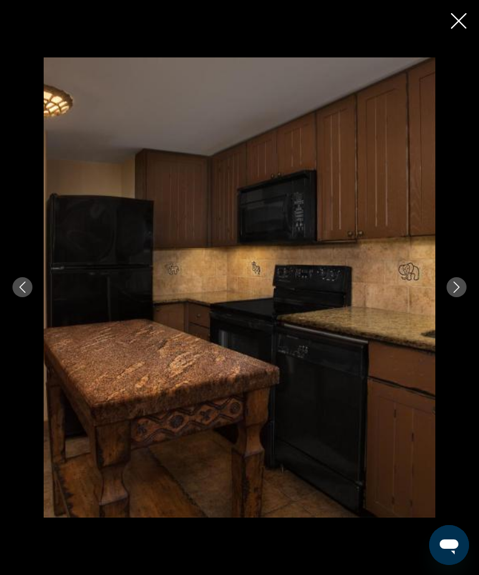
click at [456, 286] on icon "Next image" at bounding box center [456, 286] width 11 height 11
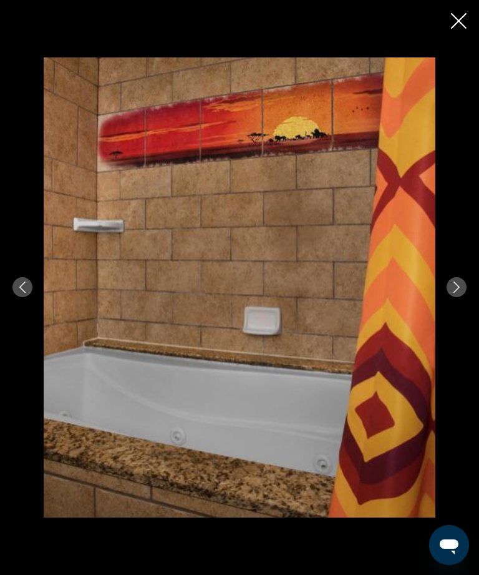
click at [452, 294] on button "Next image" at bounding box center [457, 287] width 20 height 20
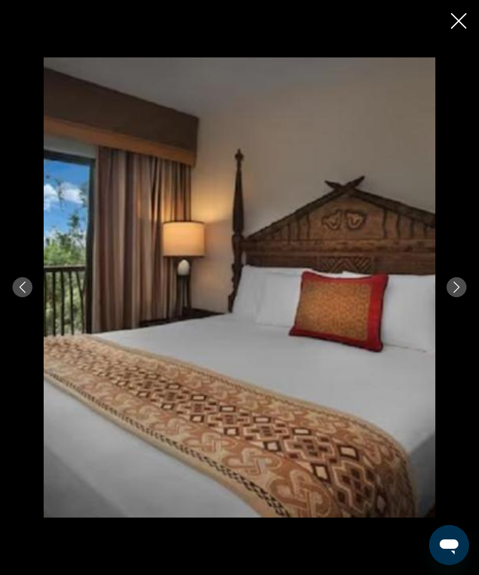
scroll to position [695, 0]
click at [456, 293] on icon "Next image" at bounding box center [456, 286] width 11 height 11
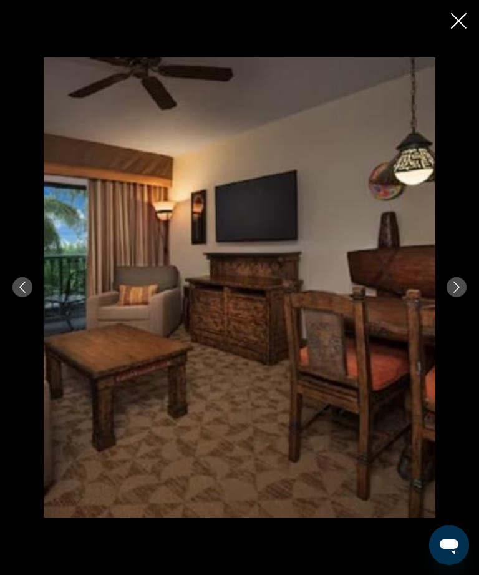
click at [450, 297] on button "Next image" at bounding box center [457, 287] width 20 height 20
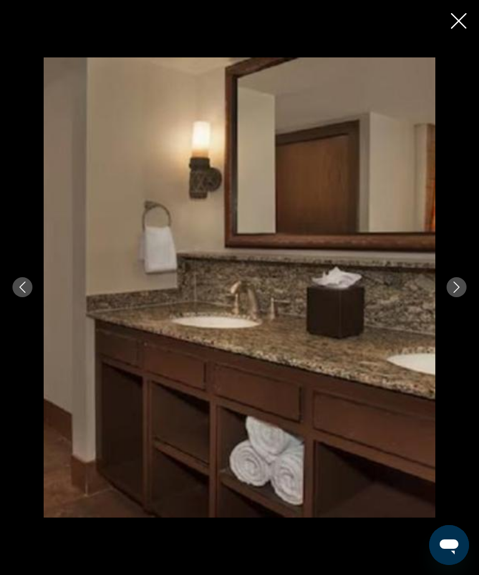
click at [456, 293] on icon "Next image" at bounding box center [456, 286] width 11 height 11
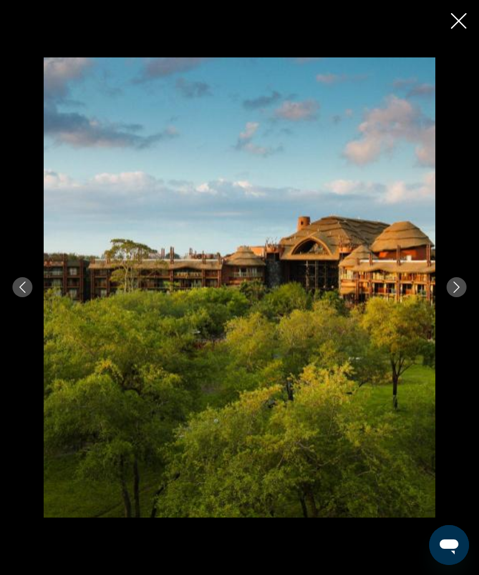
click at [444, 305] on div "prev next" at bounding box center [239, 287] width 479 height 460
click at [452, 293] on icon "Next image" at bounding box center [456, 286] width 11 height 11
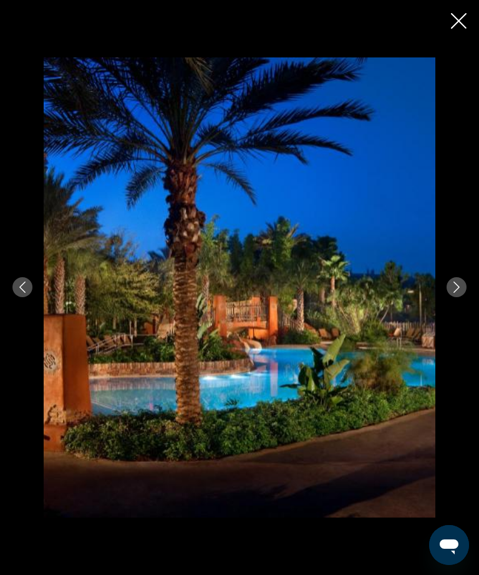
click at [451, 293] on icon "Next image" at bounding box center [456, 286] width 11 height 11
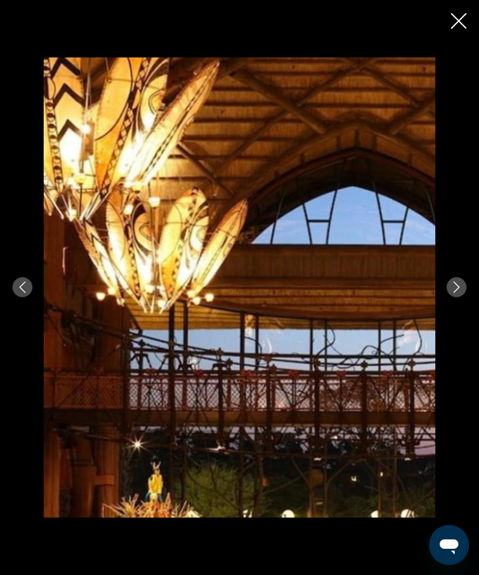
click at [453, 293] on icon "Next image" at bounding box center [456, 286] width 11 height 11
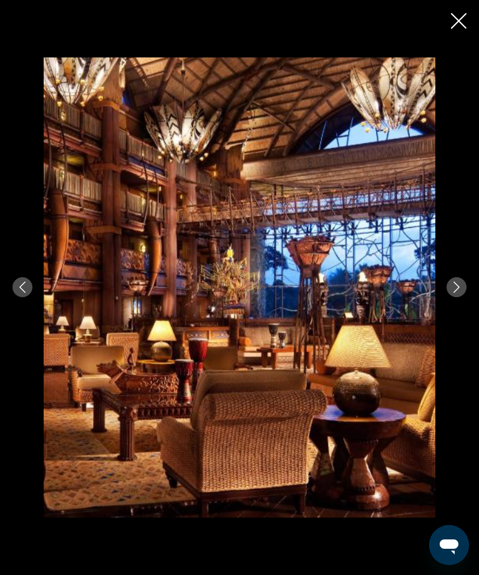
click at [450, 297] on button "Next image" at bounding box center [457, 287] width 20 height 20
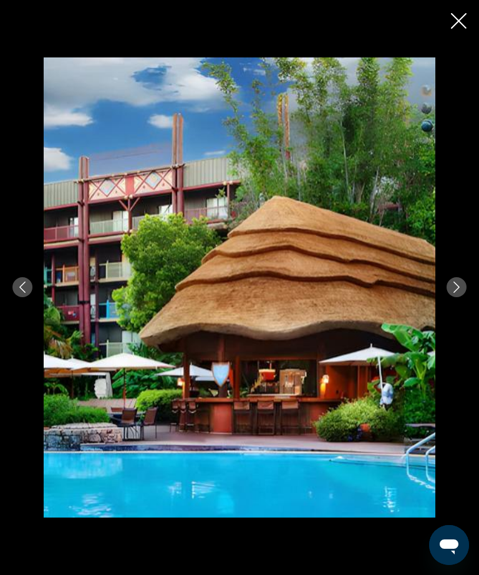
click at [460, 26] on icon "Close slideshow" at bounding box center [459, 21] width 16 height 16
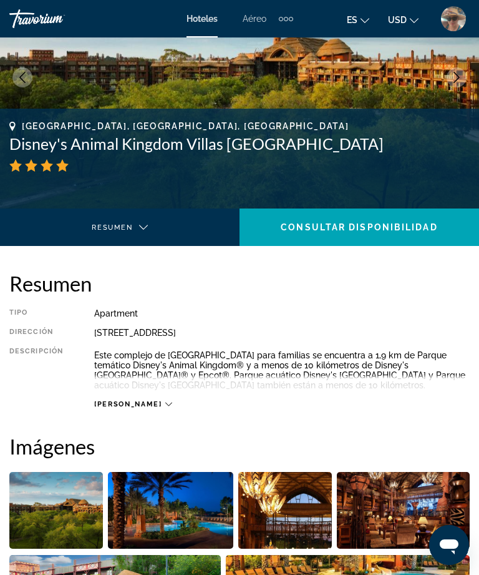
scroll to position [0, 0]
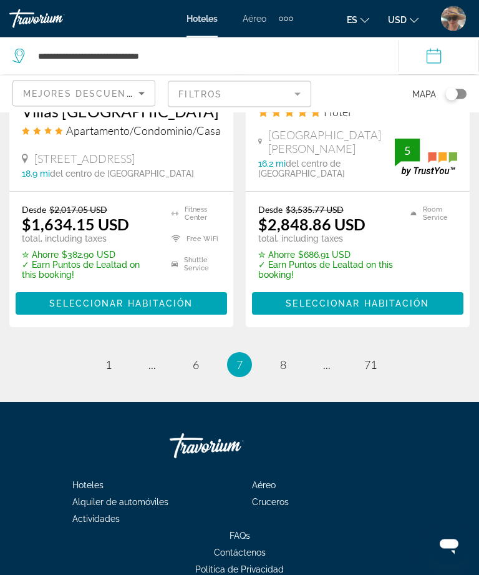
scroll to position [2804, 0]
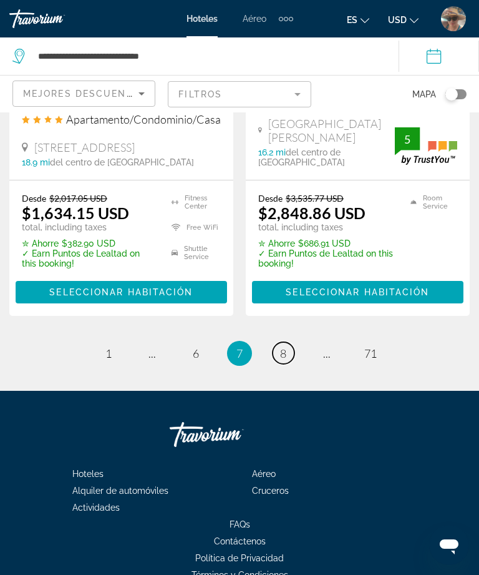
click at [288, 342] on link "page 8" at bounding box center [284, 353] width 22 height 22
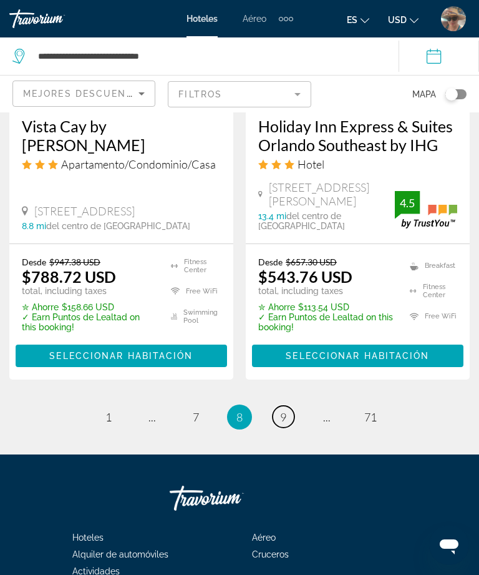
scroll to position [2802, 0]
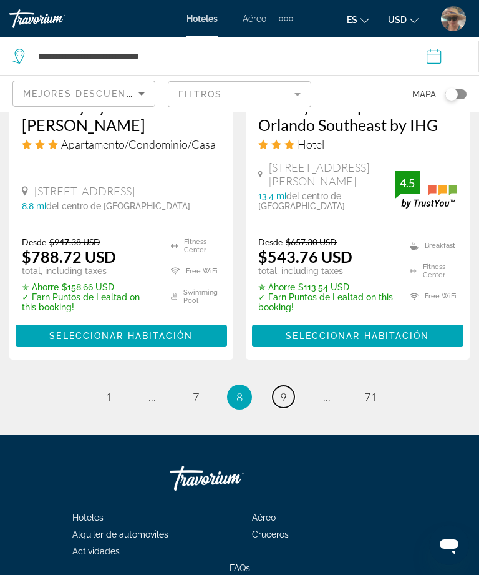
click at [285, 390] on span "9" at bounding box center [283, 397] width 6 height 14
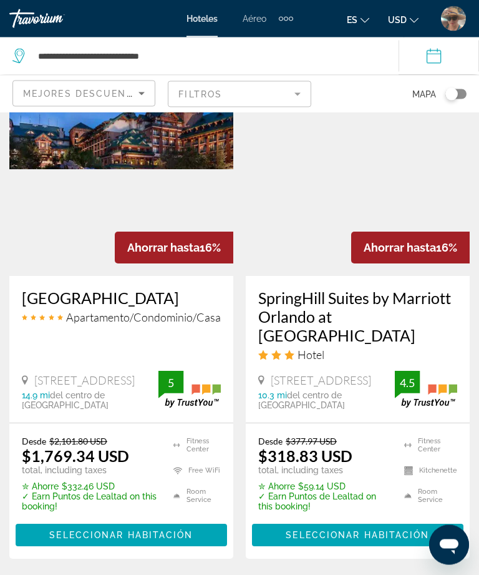
scroll to position [2109, 0]
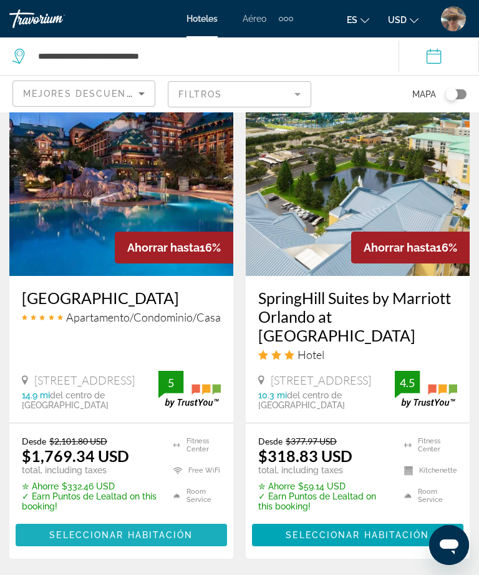
click at [154, 530] on span "Seleccionar habitación" at bounding box center [121, 535] width 144 height 10
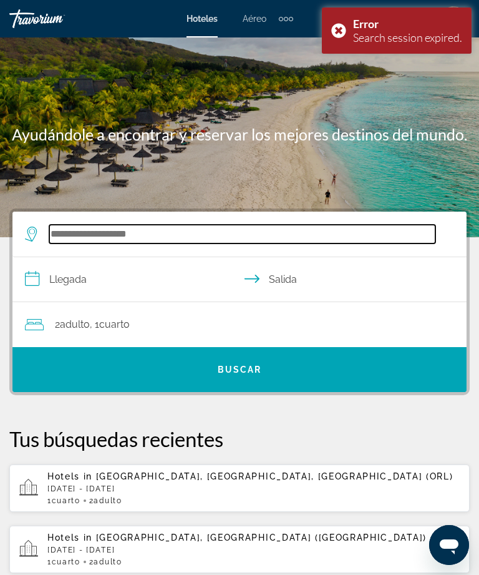
click at [142, 232] on input "Search widget" at bounding box center [242, 234] width 386 height 19
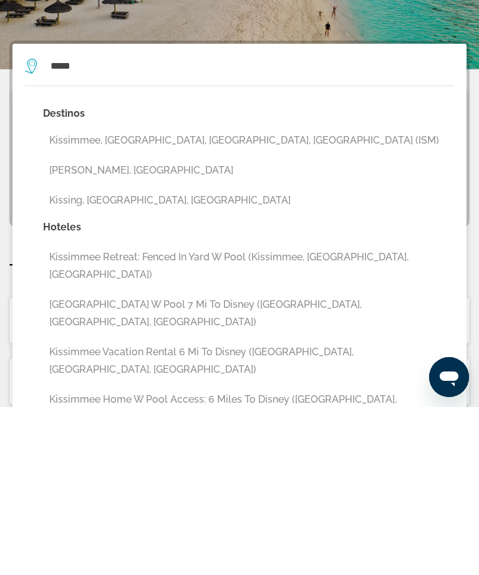
click at [185, 296] on button "Kissimmee, [GEOGRAPHIC_DATA], [GEOGRAPHIC_DATA], [GEOGRAPHIC_DATA] (ISM)" at bounding box center [248, 308] width 411 height 24
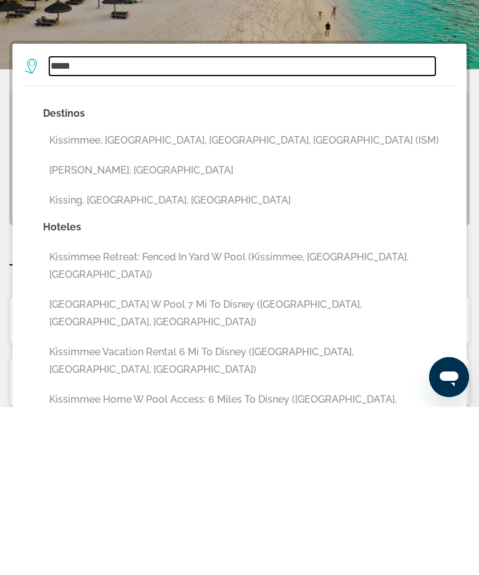
type input "**********"
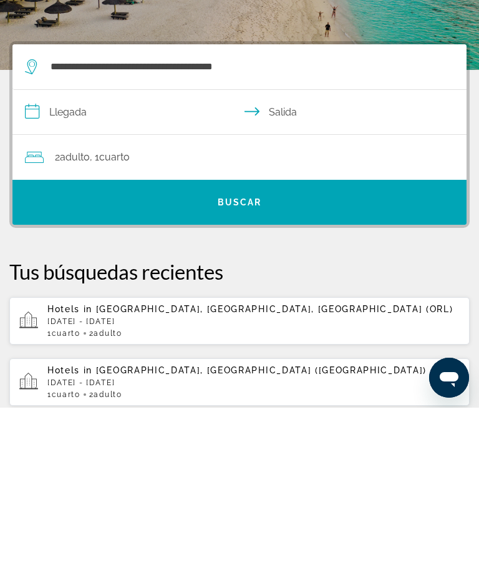
click at [71, 257] on input "**********" at bounding box center [241, 281] width 459 height 48
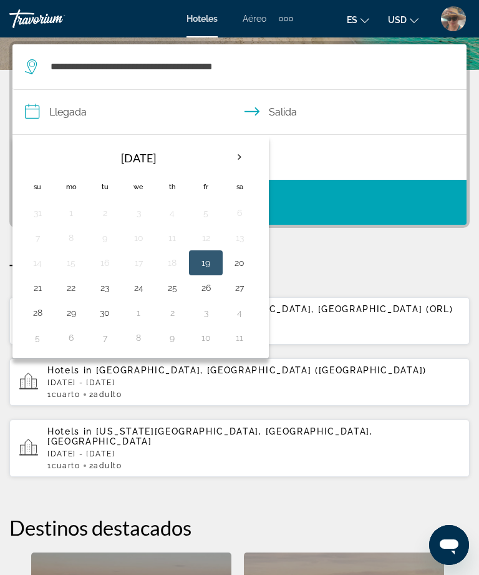
scroll to position [168, 0]
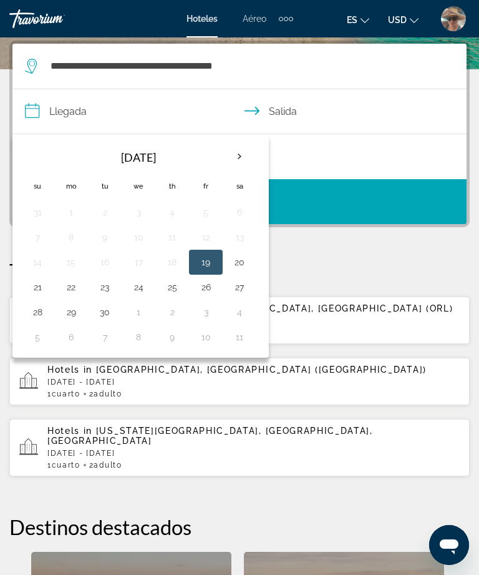
click at [238, 159] on th "Next month" at bounding box center [240, 156] width 34 height 27
click at [238, 162] on th "Next month" at bounding box center [240, 156] width 34 height 27
click at [240, 164] on th "Next month" at bounding box center [240, 156] width 34 height 27
click at [237, 164] on th "Next month" at bounding box center [240, 156] width 34 height 27
click at [241, 160] on th "Next month" at bounding box center [240, 156] width 34 height 27
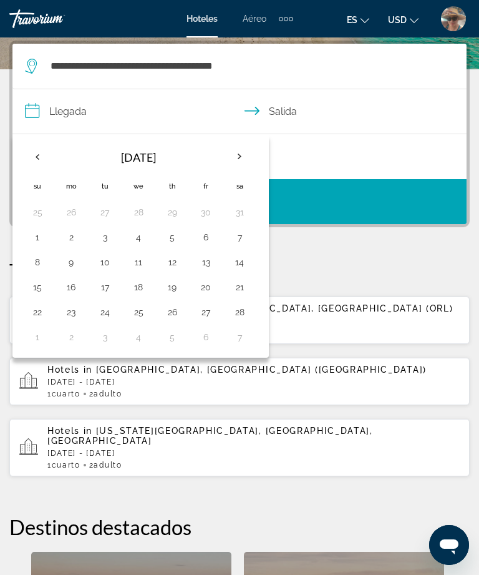
click at [77, 312] on button "23" at bounding box center [71, 311] width 20 height 17
click at [174, 315] on button "26" at bounding box center [172, 311] width 20 height 17
type input "**********"
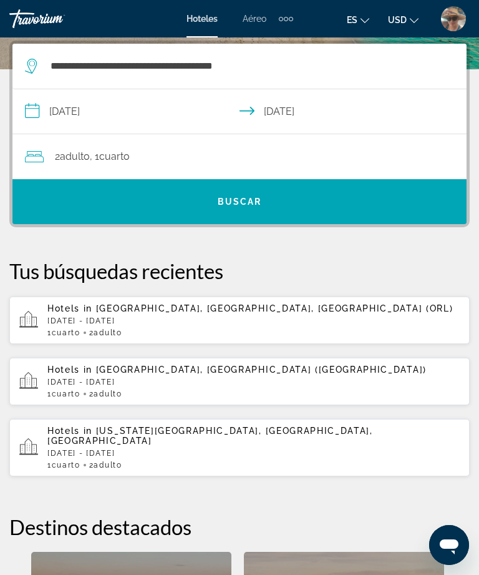
click at [244, 210] on span "Search widget" at bounding box center [239, 202] width 454 height 30
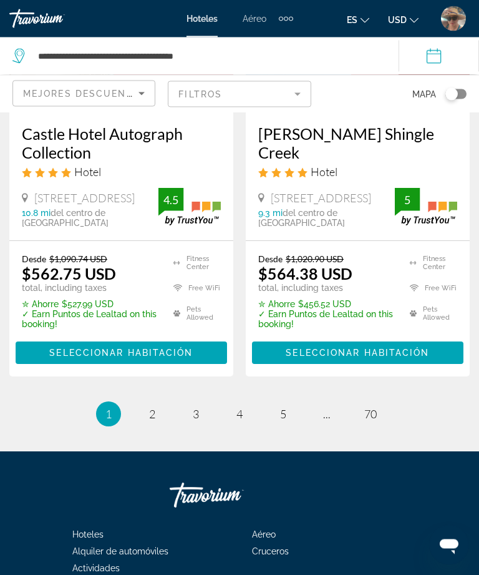
scroll to position [2855, 0]
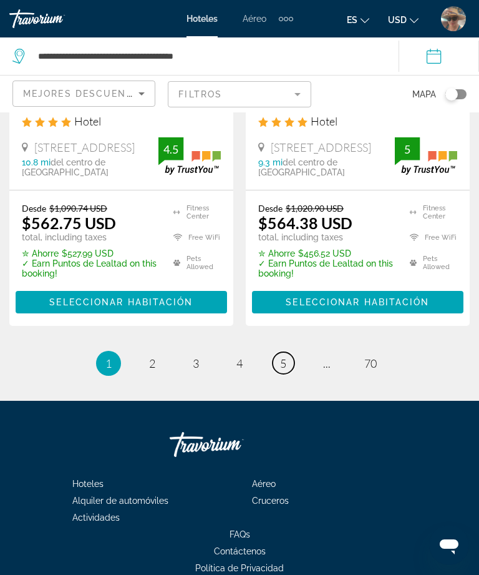
click at [280, 356] on span "5" at bounding box center [283, 363] width 6 height 14
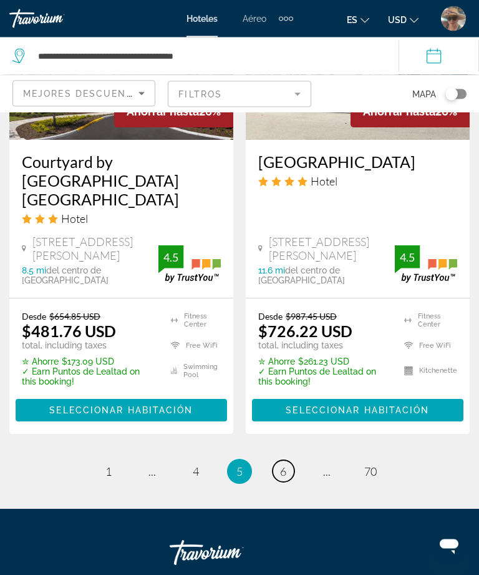
scroll to position [2709, 0]
click at [283, 464] on span "6" at bounding box center [283, 471] width 6 height 14
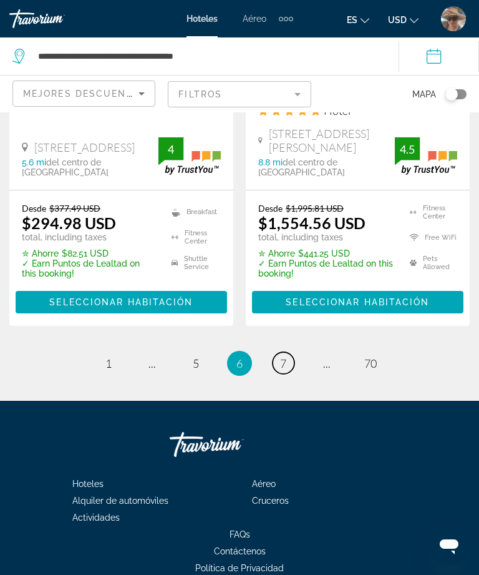
scroll to position [2822, 0]
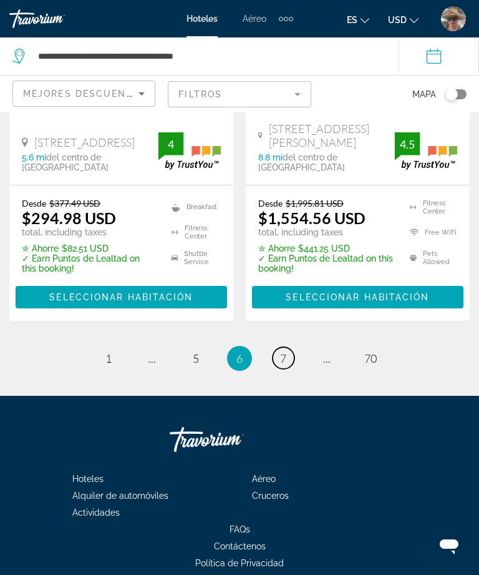
click at [285, 351] on span "7" at bounding box center [283, 358] width 6 height 14
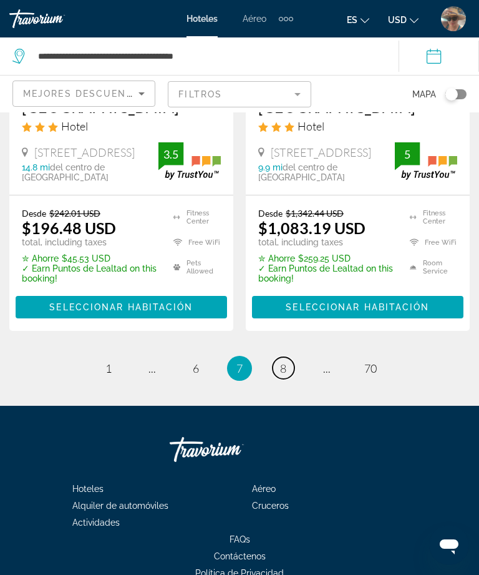
scroll to position [2822, 0]
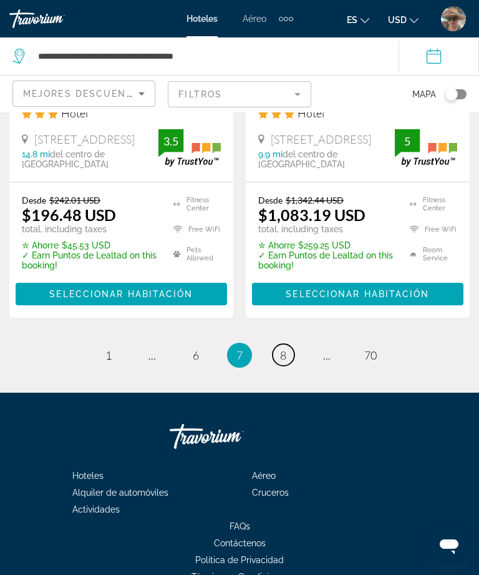
click at [285, 348] on span "8" at bounding box center [283, 355] width 6 height 14
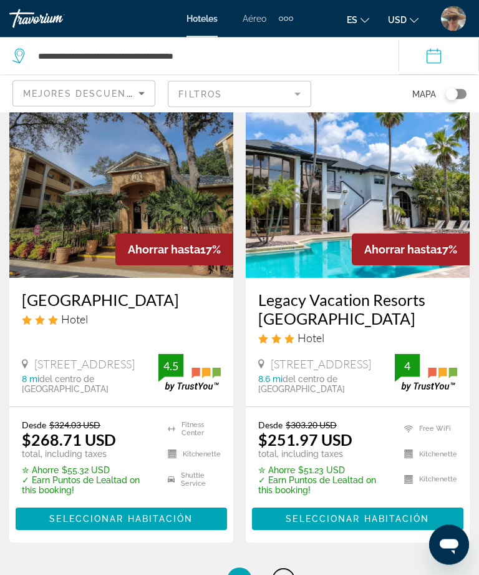
scroll to position [2620, 0]
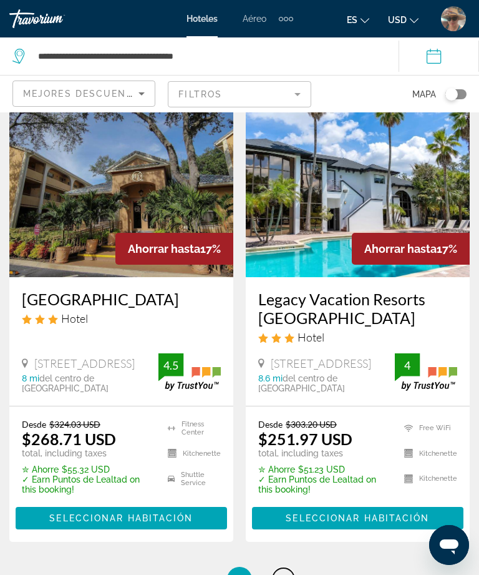
click at [290, 568] on link "page 9" at bounding box center [284, 579] width 22 height 22
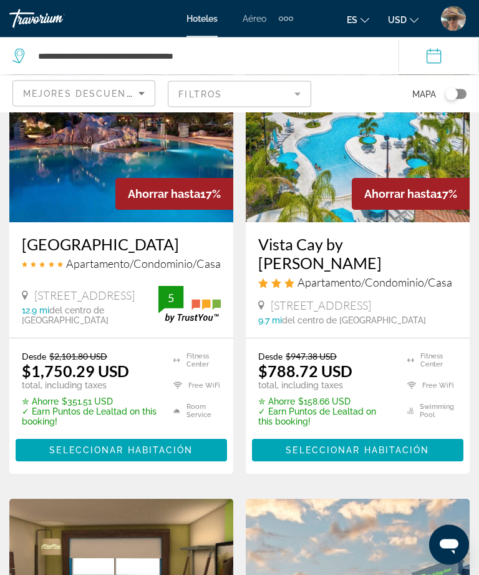
scroll to position [152, 0]
click at [157, 445] on span "Seleccionar habitación" at bounding box center [121, 450] width 144 height 10
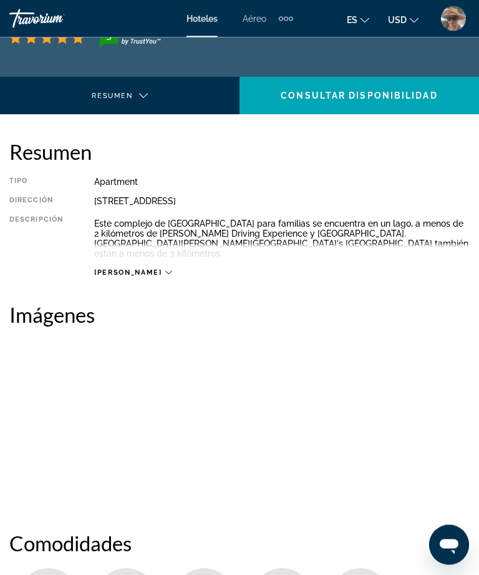
scroll to position [225, 0]
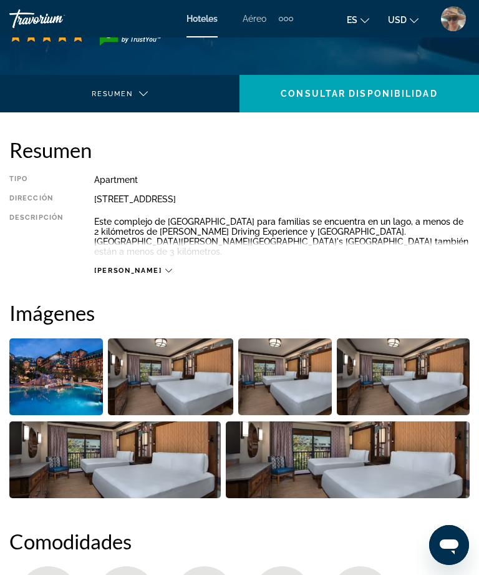
click at [174, 379] on img "Open full-screen image slider" at bounding box center [170, 376] width 125 height 77
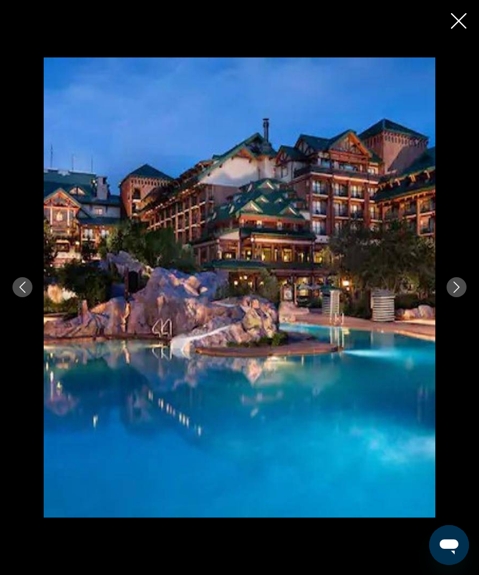
click at [446, 312] on div "prev next" at bounding box center [239, 287] width 479 height 460
click at [454, 293] on icon "Next image" at bounding box center [456, 286] width 11 height 11
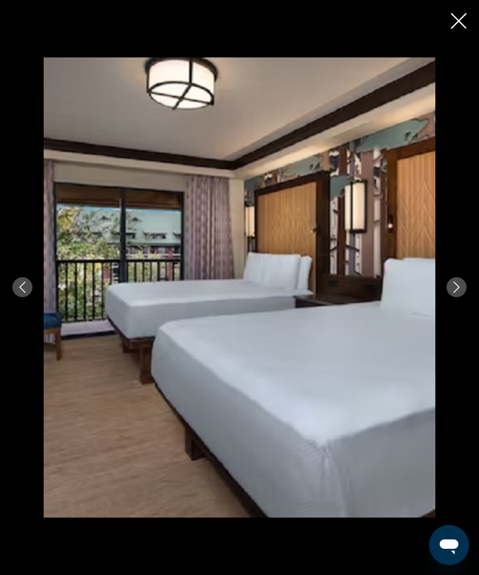
click at [449, 297] on button "Next image" at bounding box center [457, 287] width 20 height 20
click at [453, 293] on icon "Next image" at bounding box center [456, 286] width 11 height 11
click at [449, 297] on button "Next image" at bounding box center [457, 287] width 20 height 20
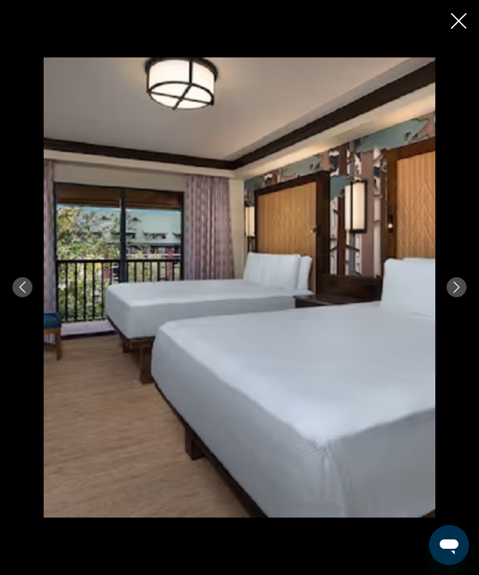
click at [449, 297] on button "Next image" at bounding box center [457, 287] width 20 height 20
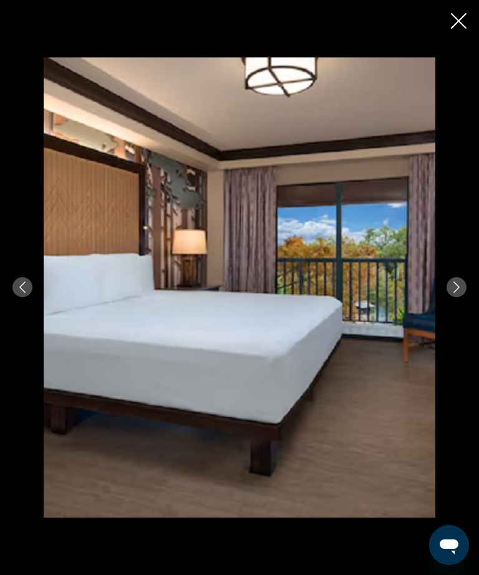
click at [448, 297] on button "Next image" at bounding box center [457, 287] width 20 height 20
click at [9, 311] on div "prev next" at bounding box center [239, 287] width 479 height 460
click at [22, 293] on icon "Previous image" at bounding box center [22, 286] width 11 height 11
click at [448, 297] on button "Next image" at bounding box center [457, 287] width 20 height 20
click at [24, 293] on icon "Previous image" at bounding box center [22, 286] width 11 height 11
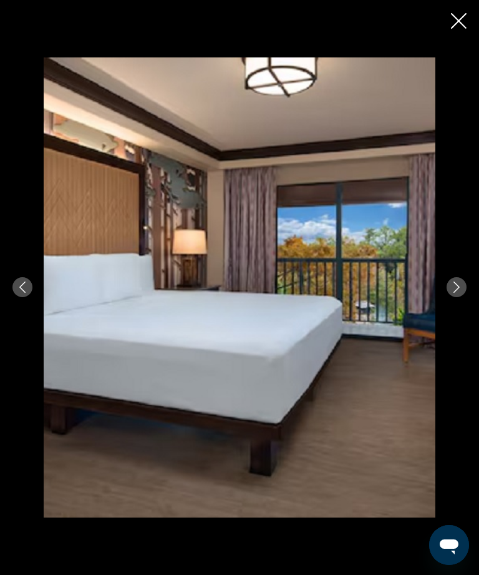
click at [21, 297] on button "Previous image" at bounding box center [22, 287] width 20 height 20
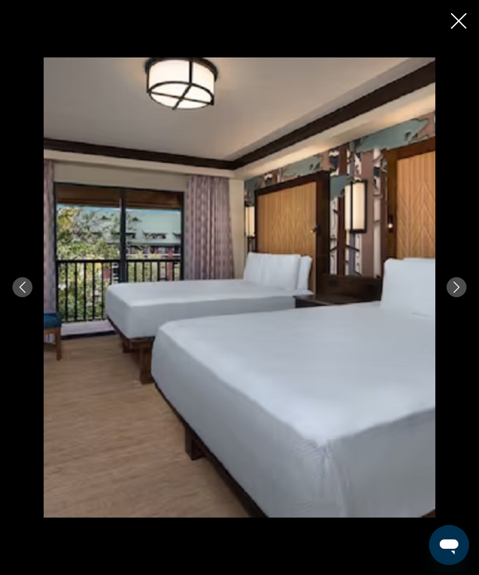
click at [24, 293] on icon "Previous image" at bounding box center [22, 286] width 11 height 11
click at [22, 293] on icon "Previous image" at bounding box center [22, 287] width 6 height 11
click at [456, 21] on icon "Close slideshow" at bounding box center [459, 21] width 16 height 16
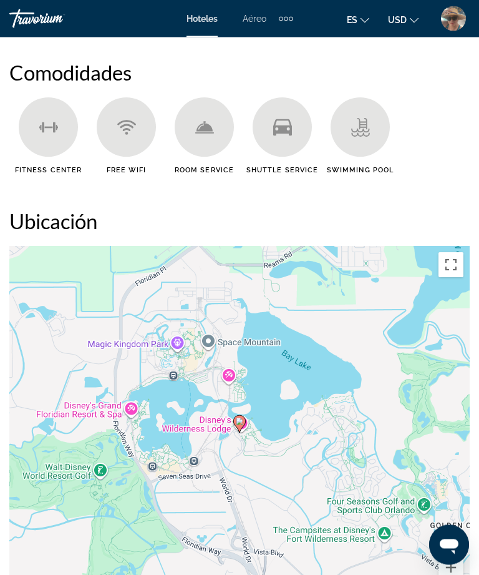
scroll to position [693, 0]
